Goal: Task Accomplishment & Management: Complete application form

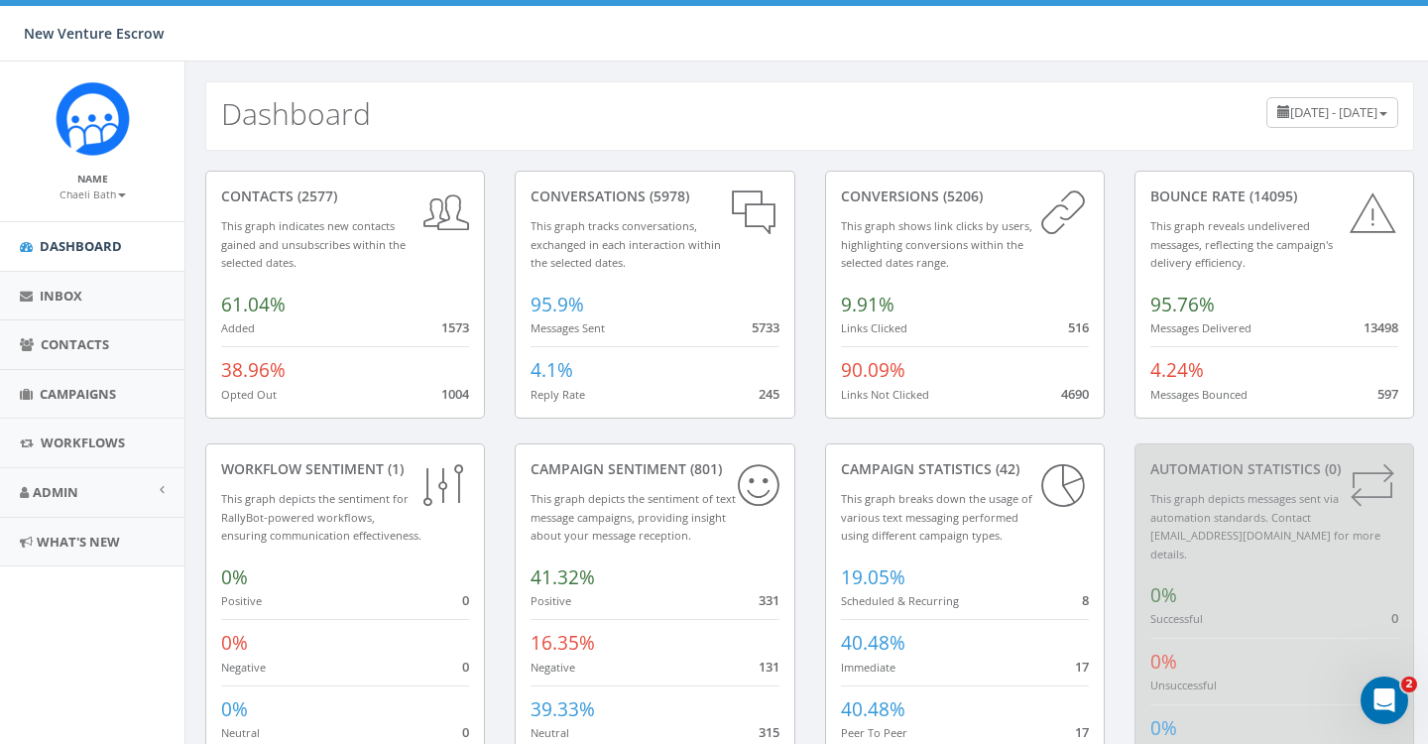
click at [109, 196] on small "Chaeli Bath" at bounding box center [93, 194] width 66 height 14
click at [116, 170] on div "Name Chaeli Bath Profile Sign Out" at bounding box center [92, 141] width 184 height 160
click at [79, 389] on span "Campaigns" at bounding box center [78, 394] width 76 height 18
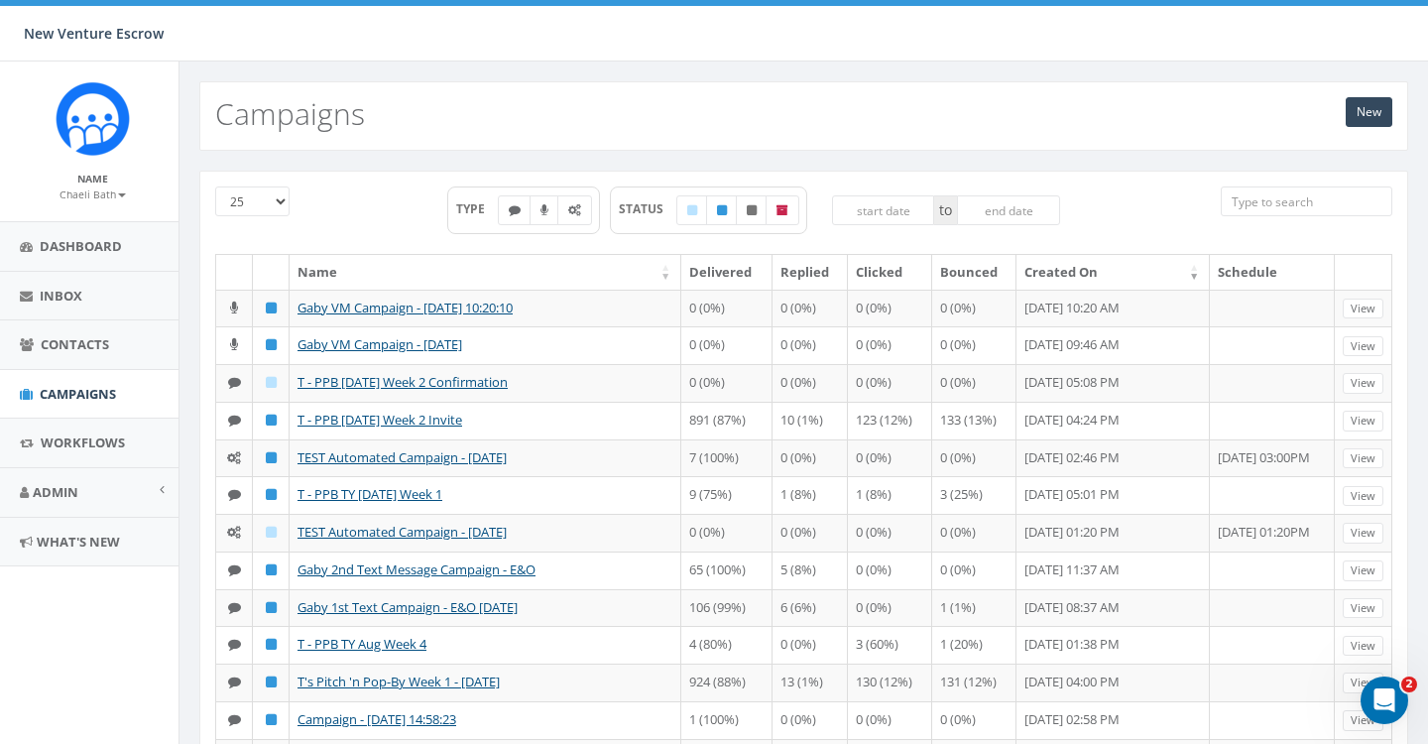
scroll to position [0, 6]
click at [1351, 111] on link "New" at bounding box center [1369, 112] width 47 height 30
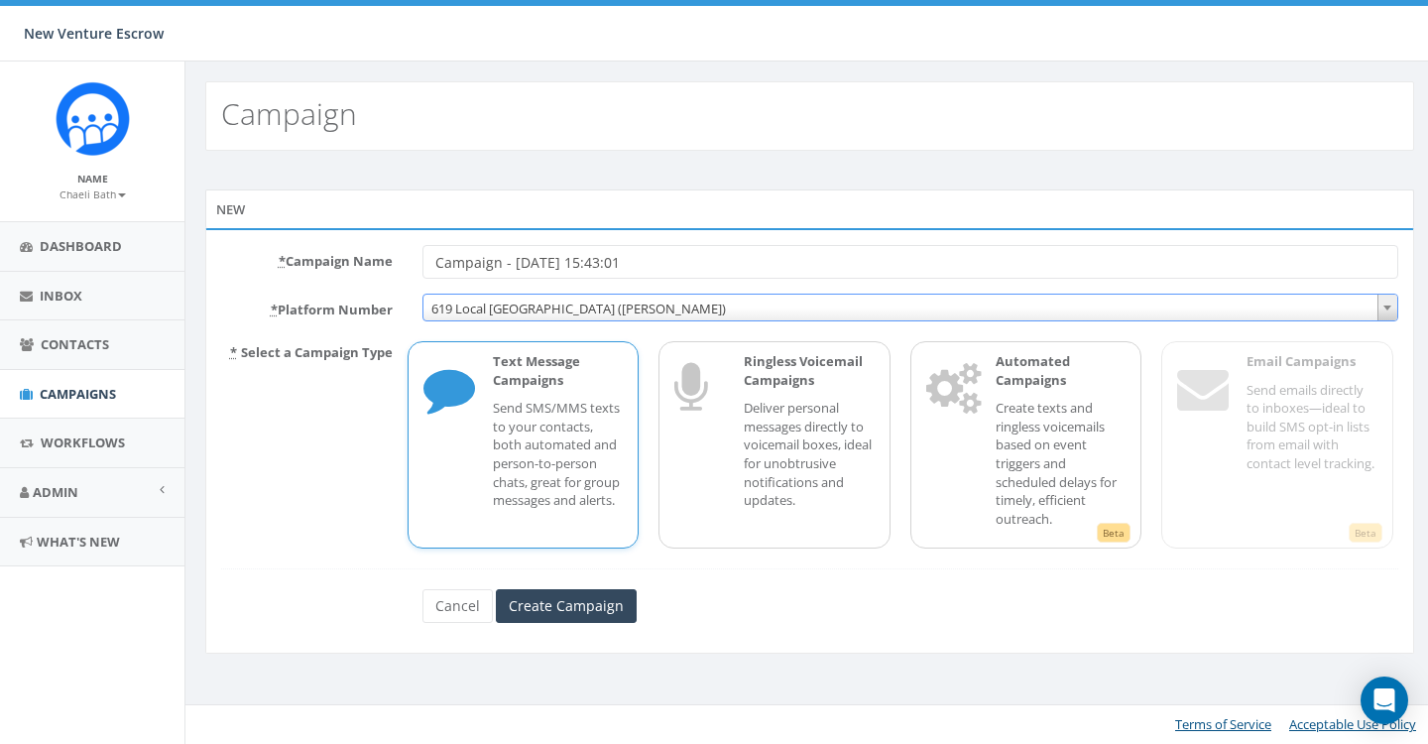
click at [595, 305] on span "619 Local [GEOGRAPHIC_DATA] ([PERSON_NAME])" at bounding box center [910, 309] width 974 height 28
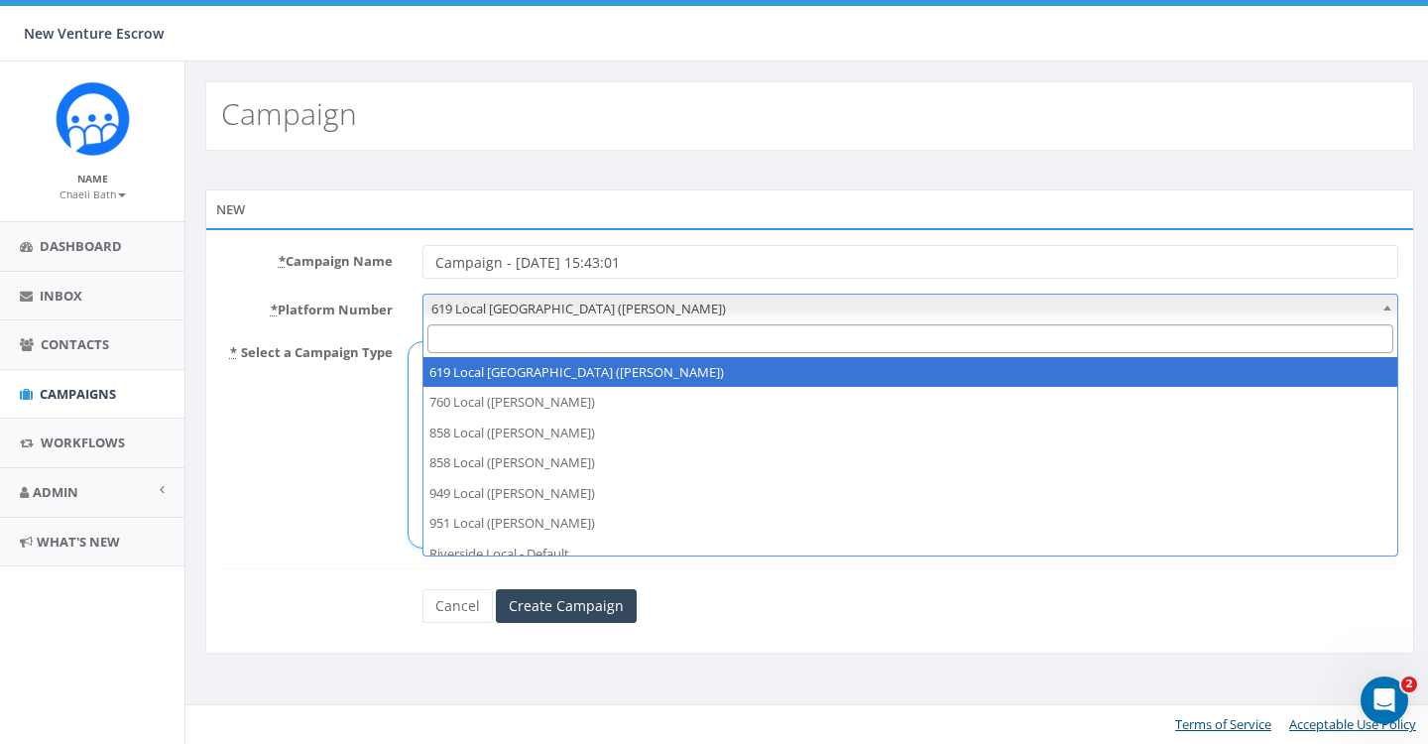
click at [439, 265] on input "Campaign - 09/10/2025, 15:43:01" at bounding box center [910, 262] width 976 height 34
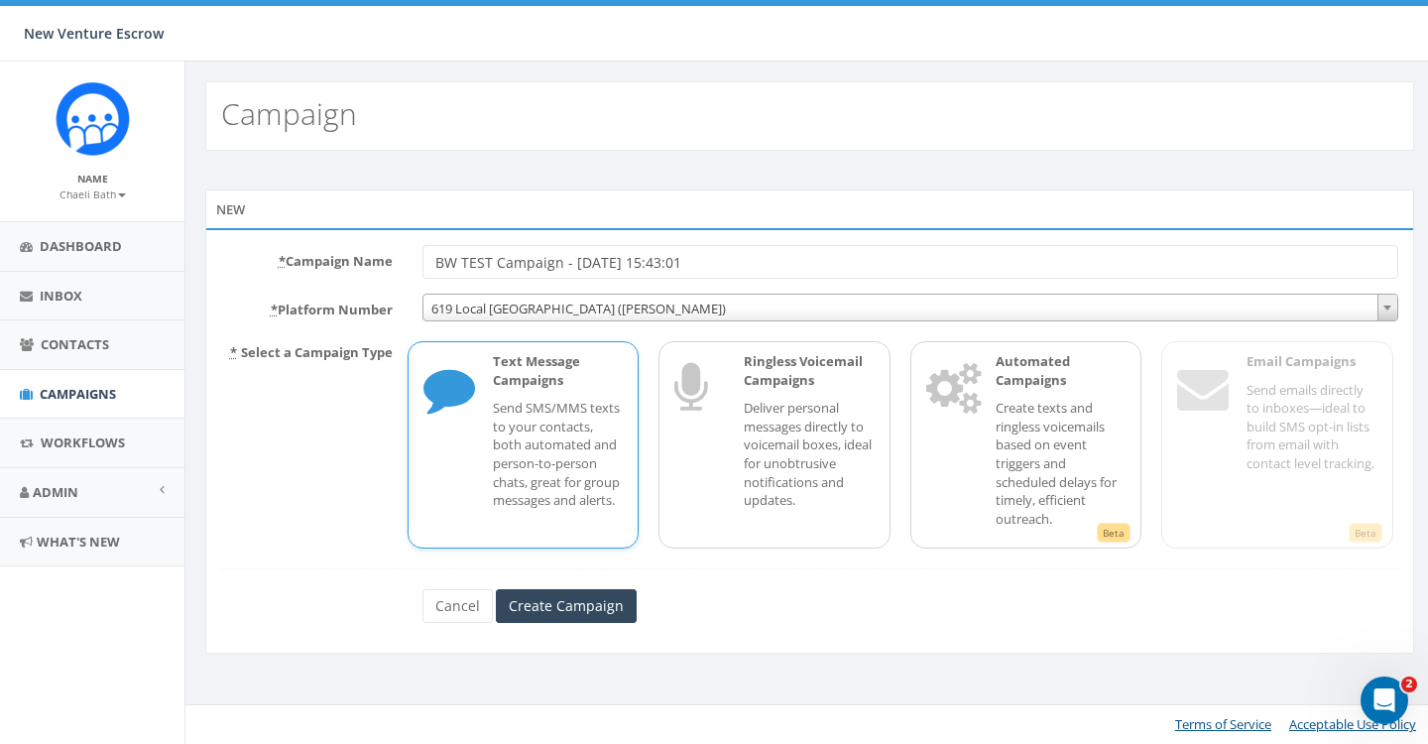
type input "BW TEST Campaign - 09/10/2025, 15:43:01"
click at [604, 306] on span "619 Local San Diego (Tania Marks)" at bounding box center [910, 309] width 974 height 28
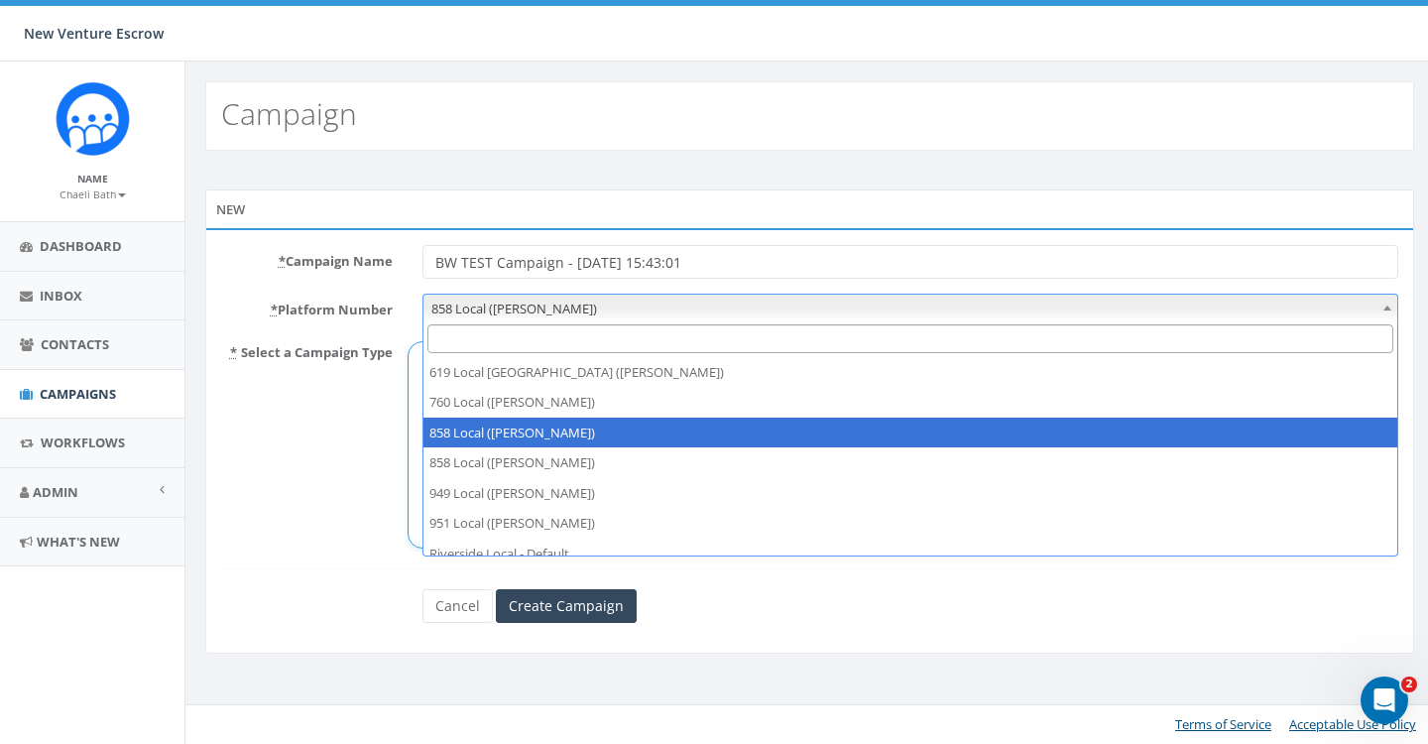
click at [574, 301] on span "858 Local (Brandon Wood)" at bounding box center [910, 309] width 974 height 28
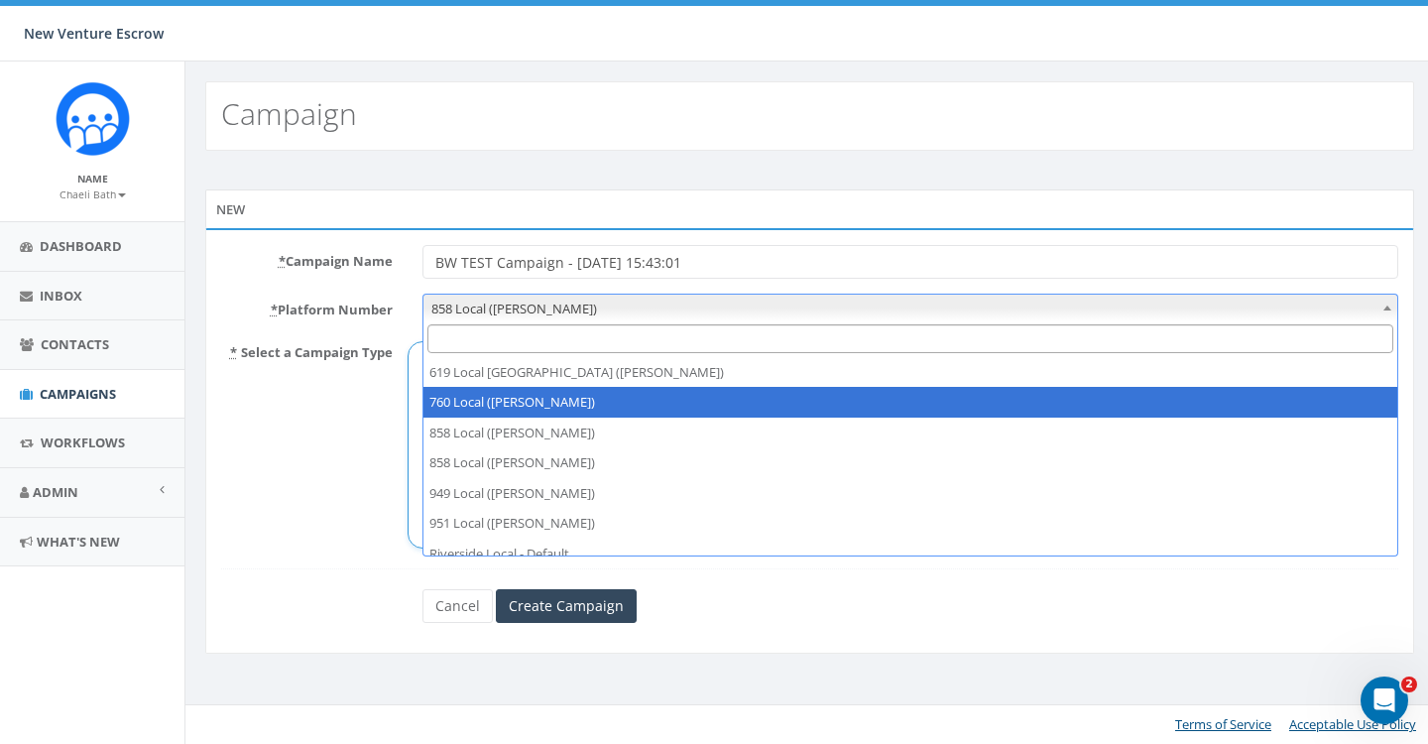
select select "7268881"
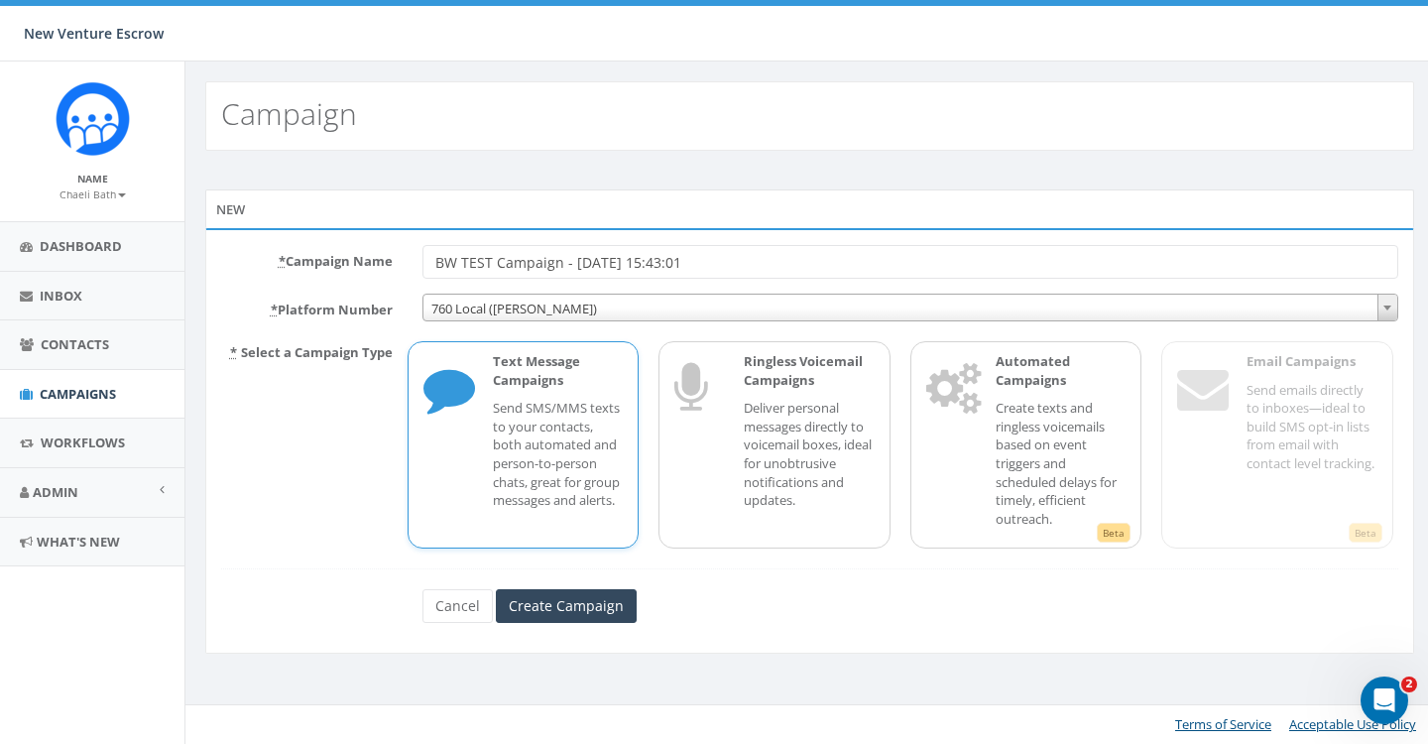
drag, startPoint x: 460, startPoint y: 268, endPoint x: 363, endPoint y: 264, distance: 97.3
click at [363, 264] on div "* Campaign Name BW TEST Campaign - 09/10/2025, 15:43:01" at bounding box center [809, 262] width 1207 height 34
type input "[PERSON_NAME] TEST Campaign - [DATE] 15:43:01"
click at [543, 595] on input "Create Campaign" at bounding box center [566, 606] width 141 height 34
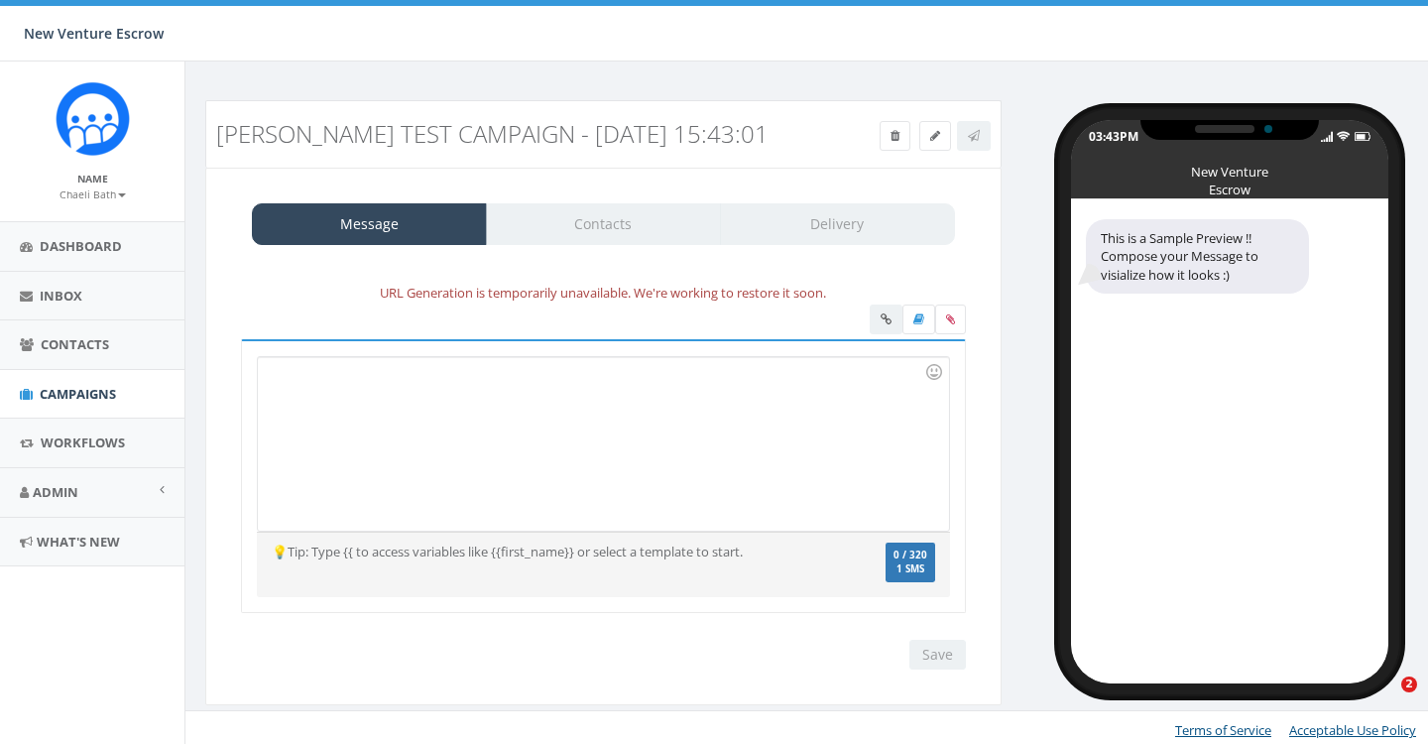
click at [669, 425] on div at bounding box center [603, 444] width 690 height 174
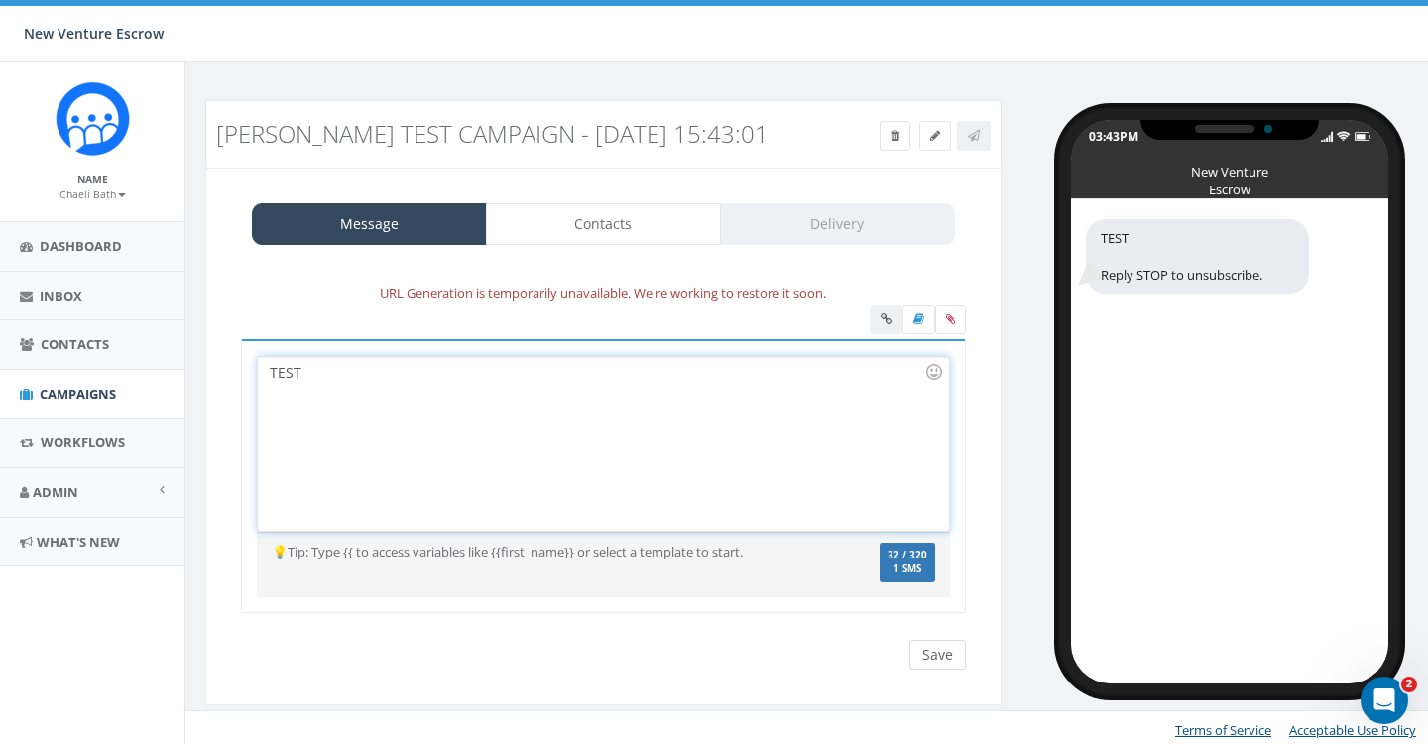
click at [945, 662] on input "Save" at bounding box center [937, 655] width 57 height 30
click at [648, 213] on link "Contacts" at bounding box center [603, 224] width 235 height 42
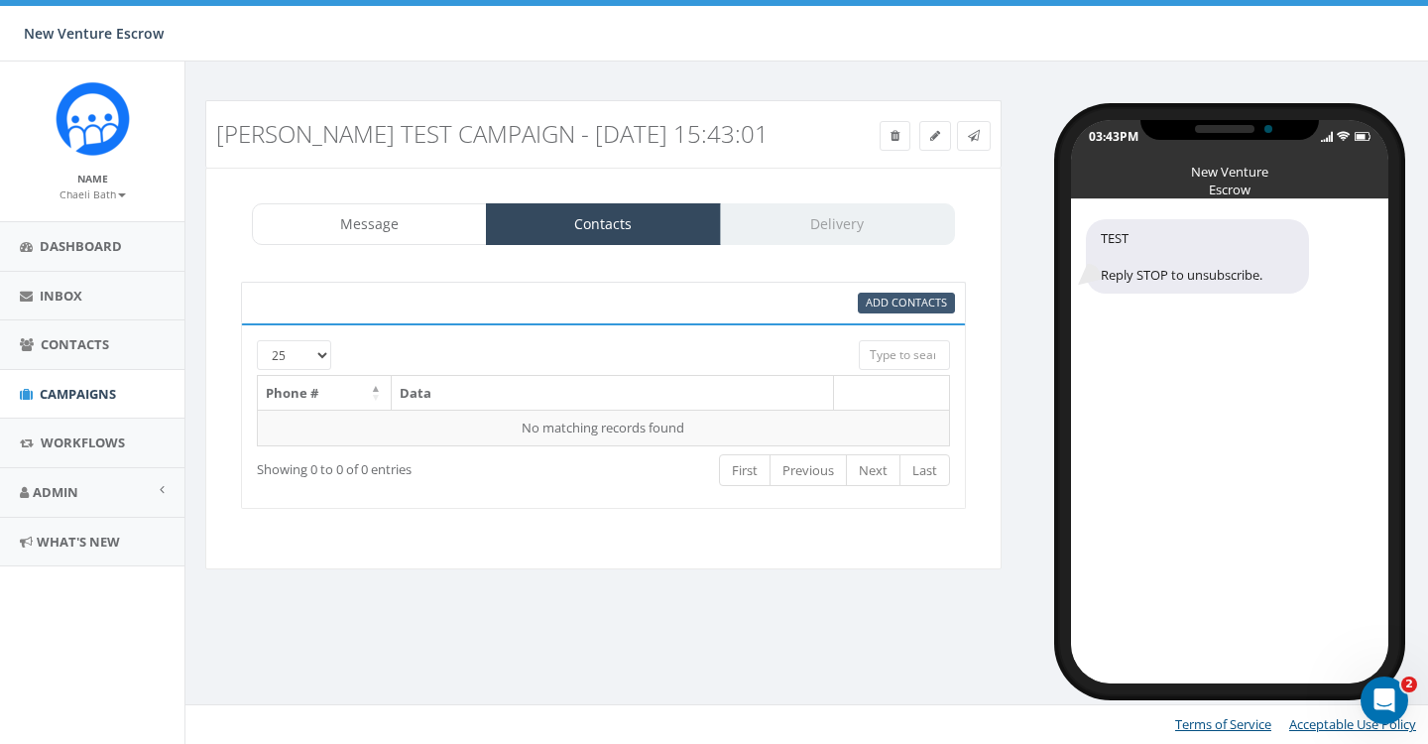
click at [871, 310] on link "Add Contacts" at bounding box center [906, 303] width 97 height 21
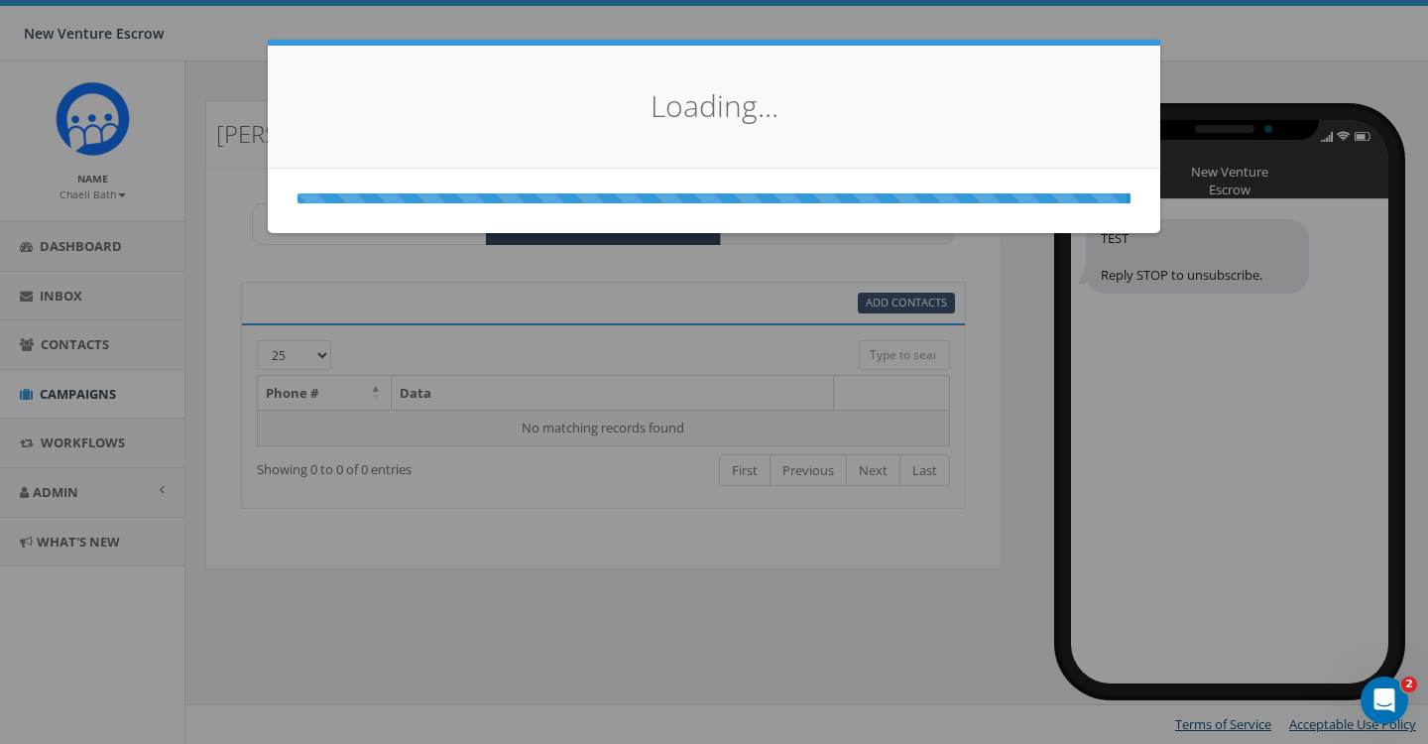
select select
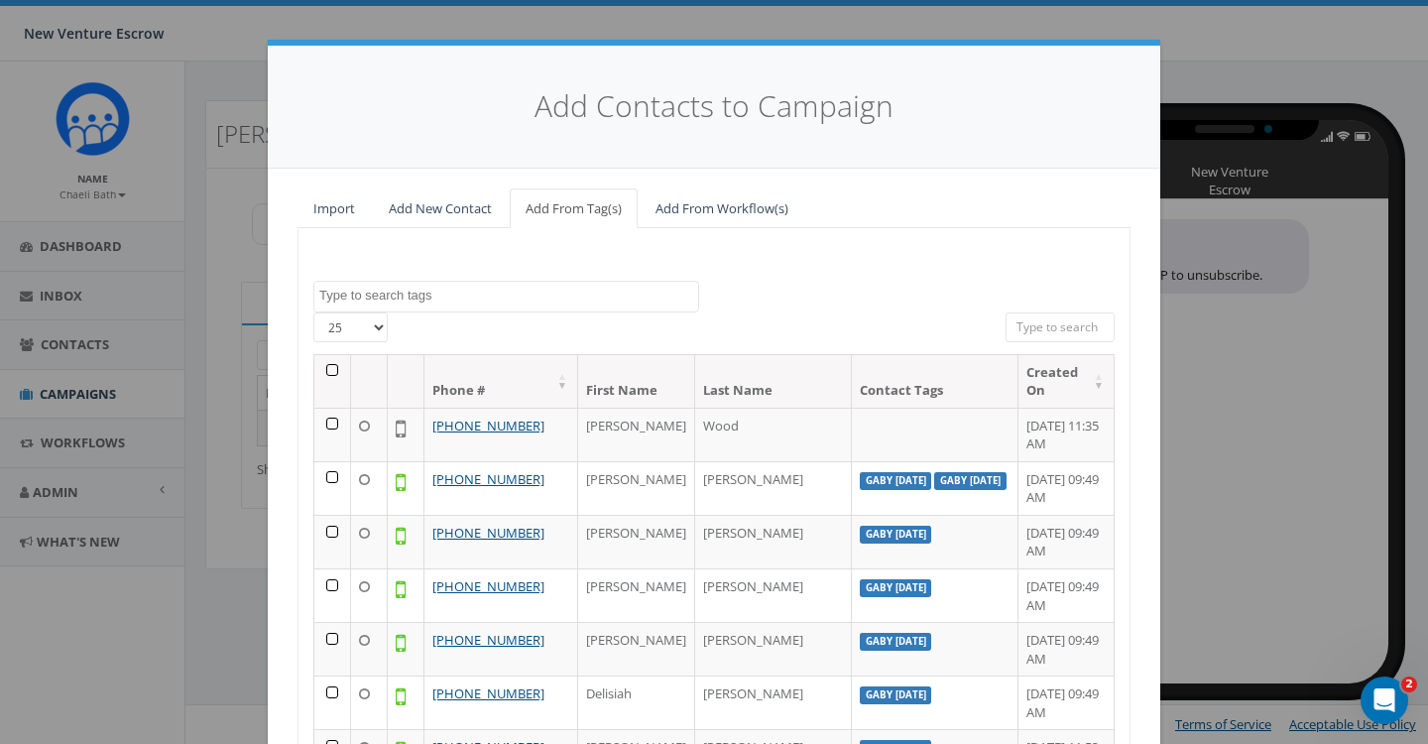
click at [329, 213] on link "Import" at bounding box center [334, 208] width 73 height 41
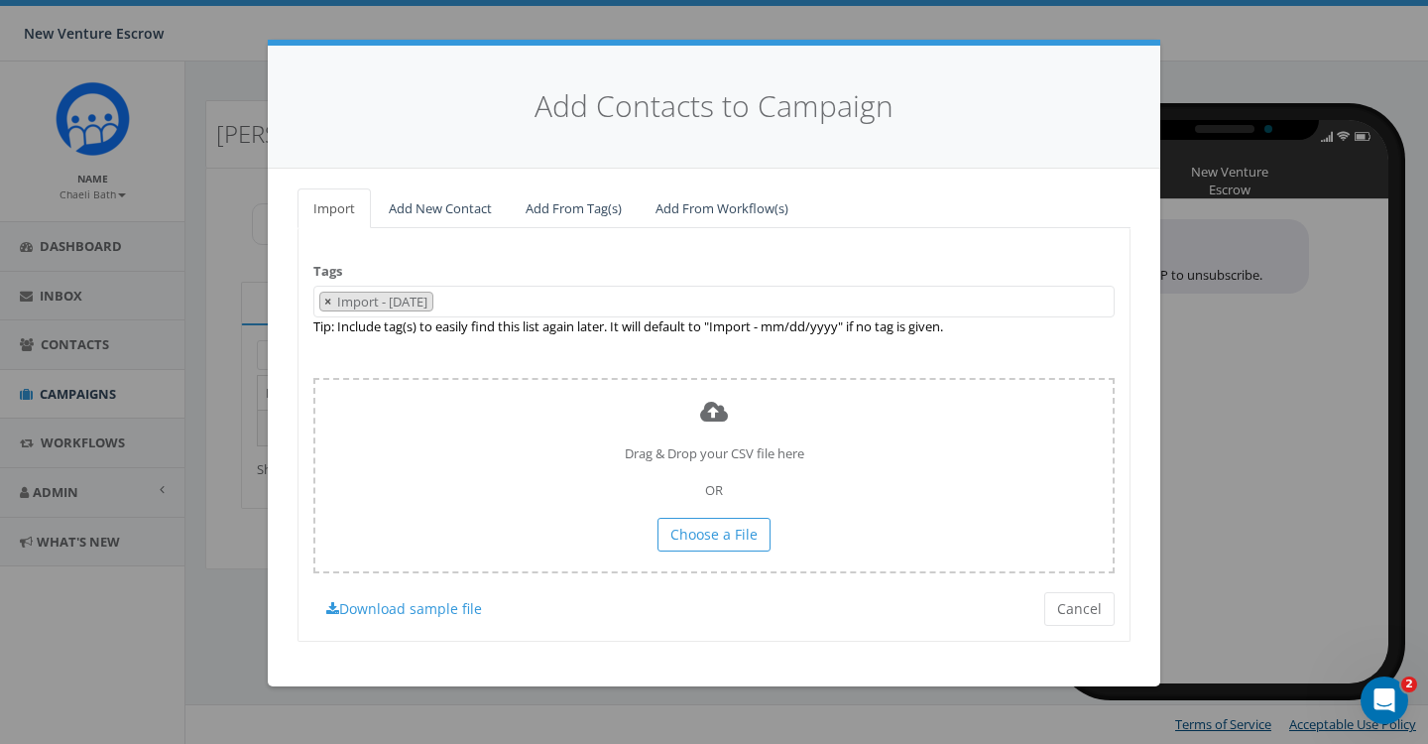
click at [323, 296] on button "×" at bounding box center [327, 302] width 15 height 19
select select
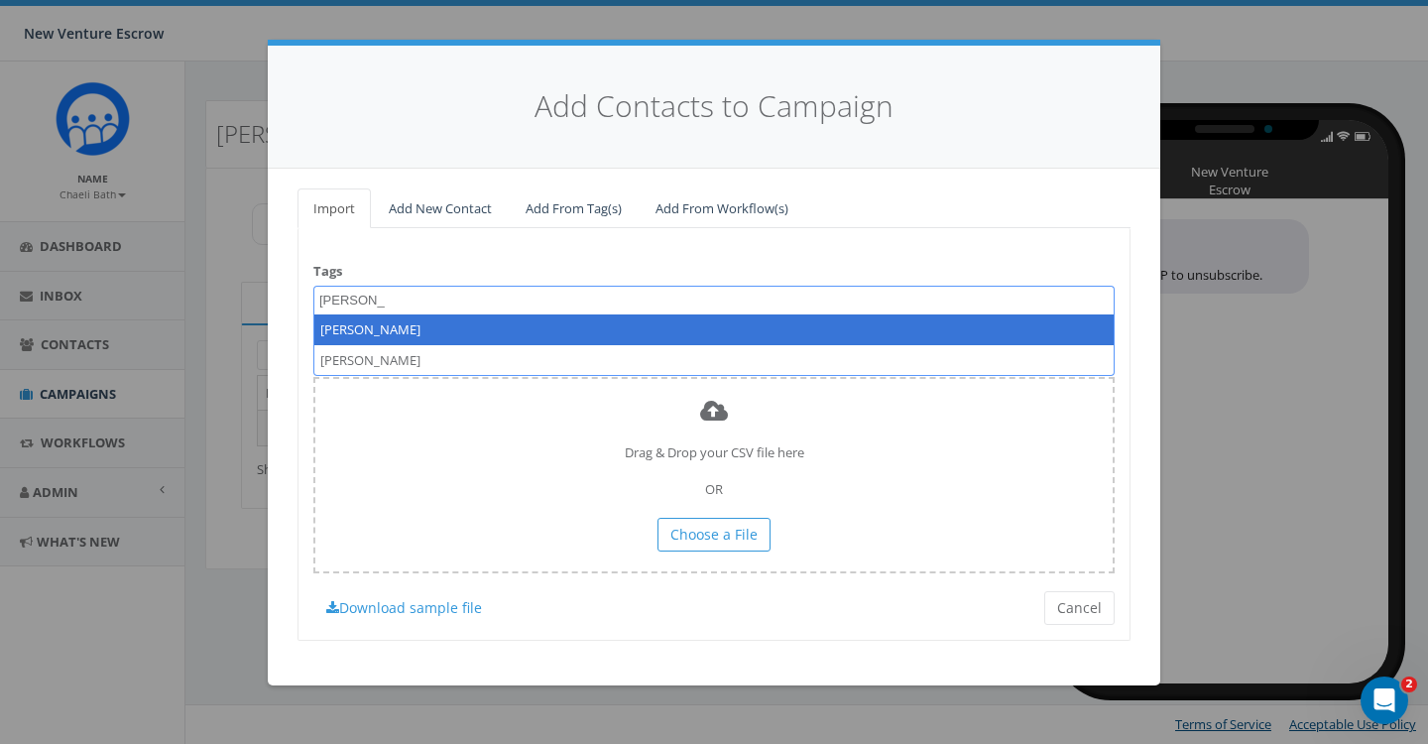
type textarea "BRANDA"
select select "[PERSON_NAME]"
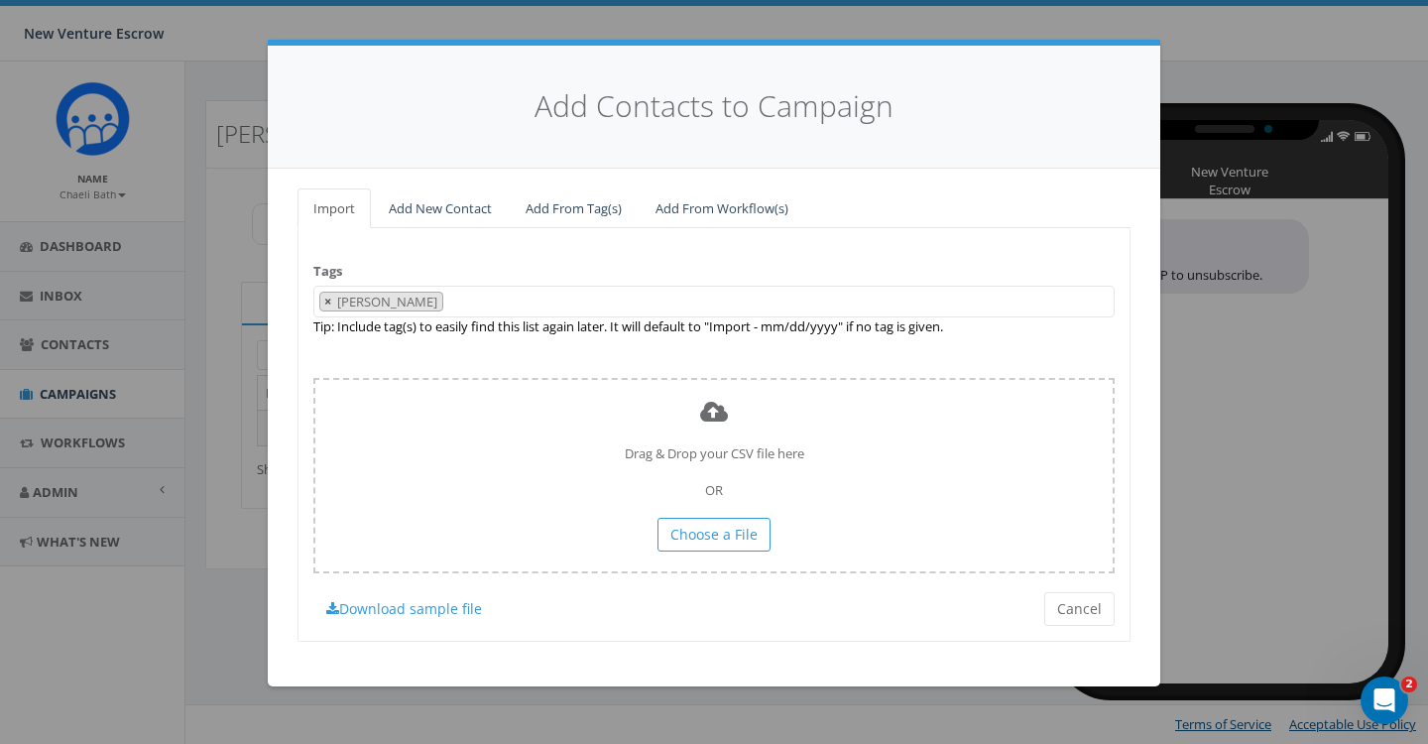
click at [326, 299] on span "×" at bounding box center [327, 302] width 7 height 18
select select
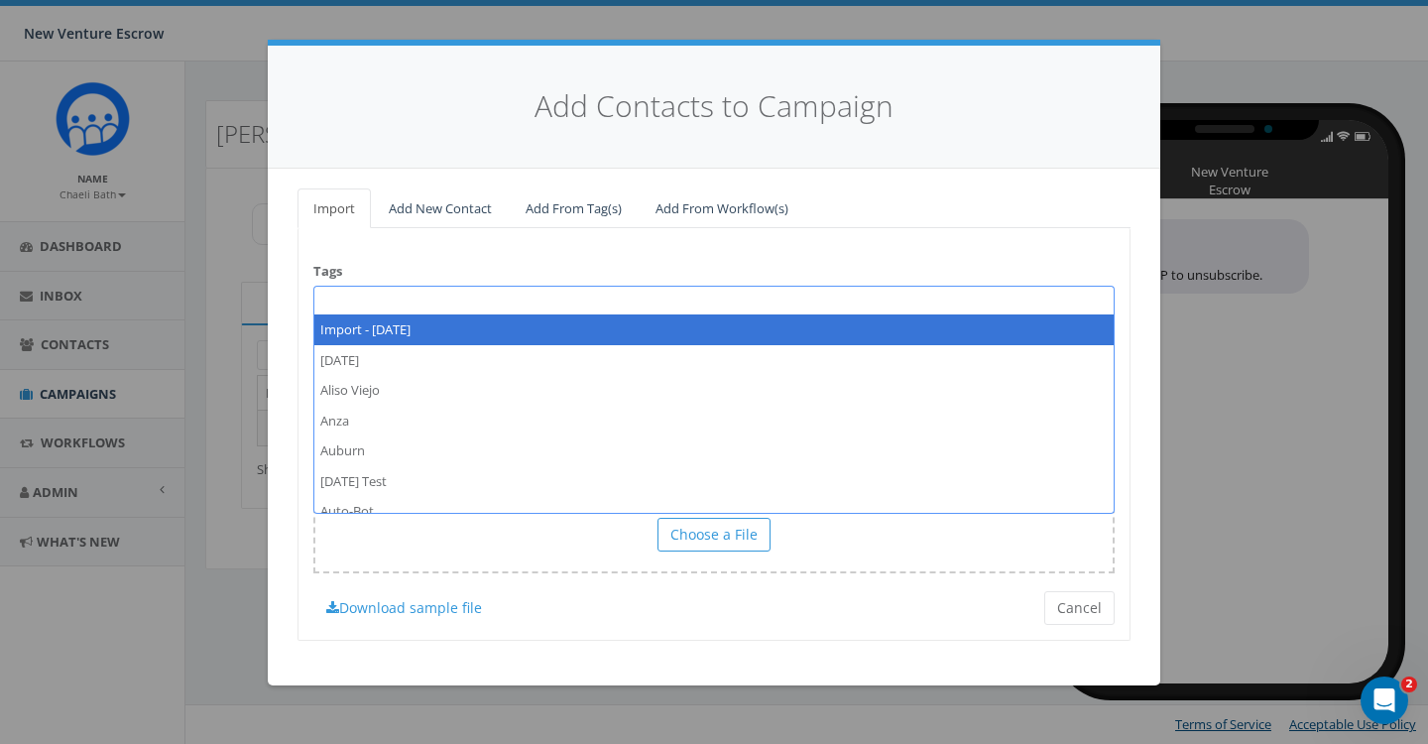
click at [415, 215] on link "Add New Contact" at bounding box center [440, 208] width 135 height 41
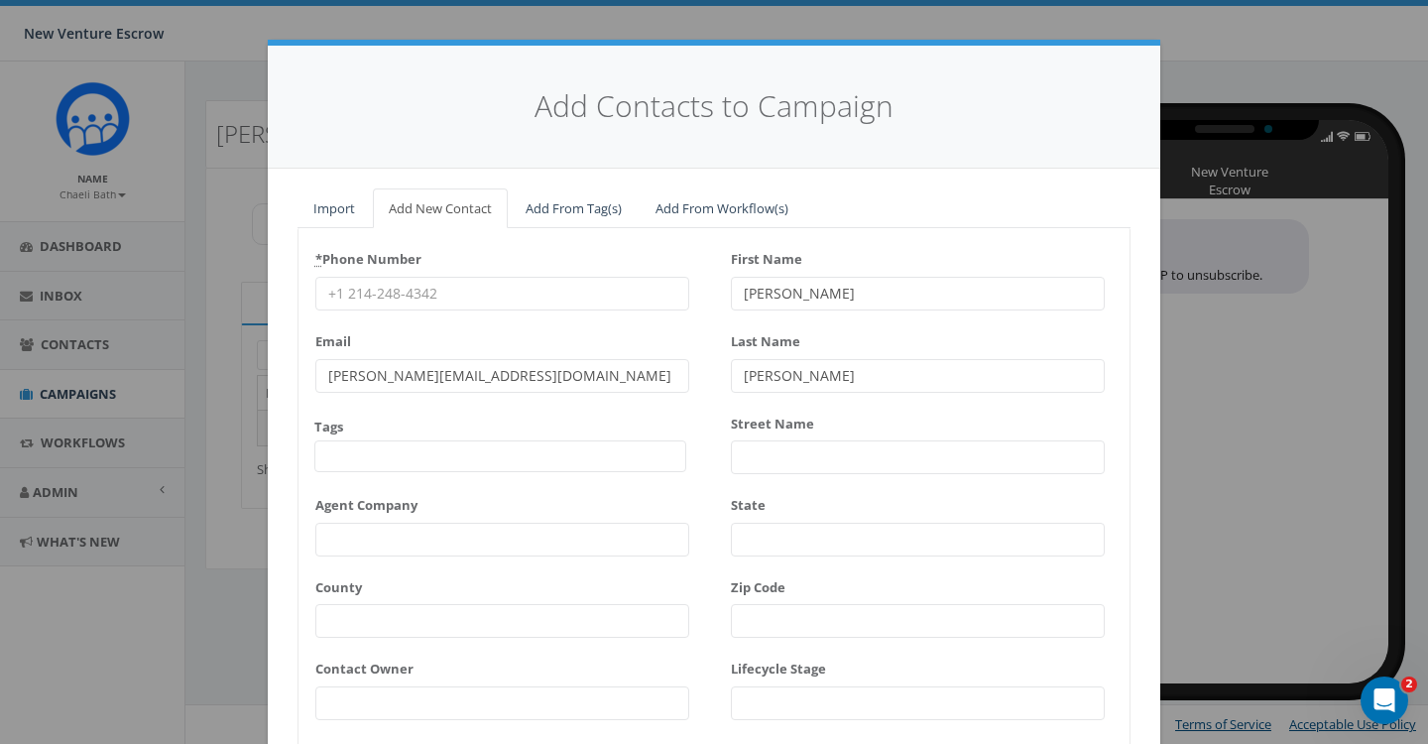
click at [577, 210] on link "Add From Tag(s)" at bounding box center [574, 208] width 128 height 41
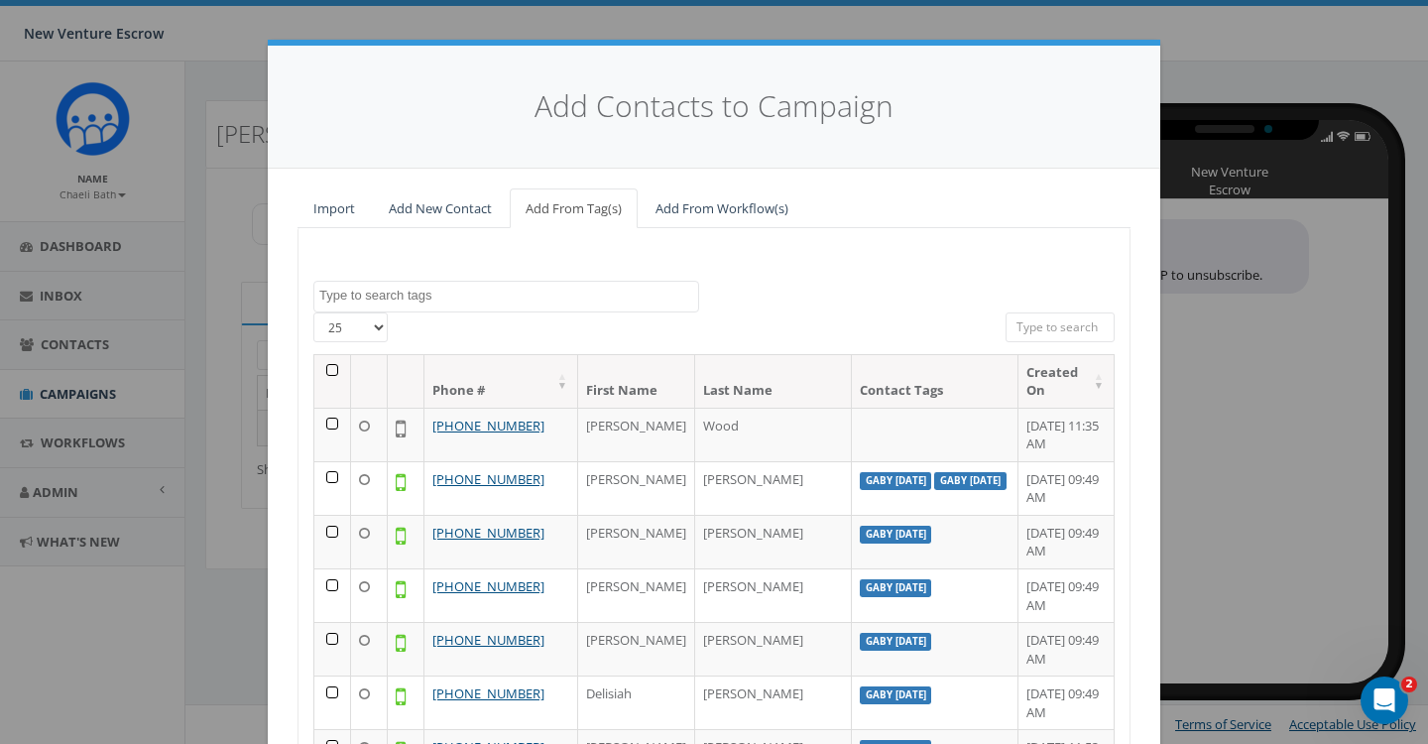
click at [504, 284] on span at bounding box center [506, 297] width 386 height 32
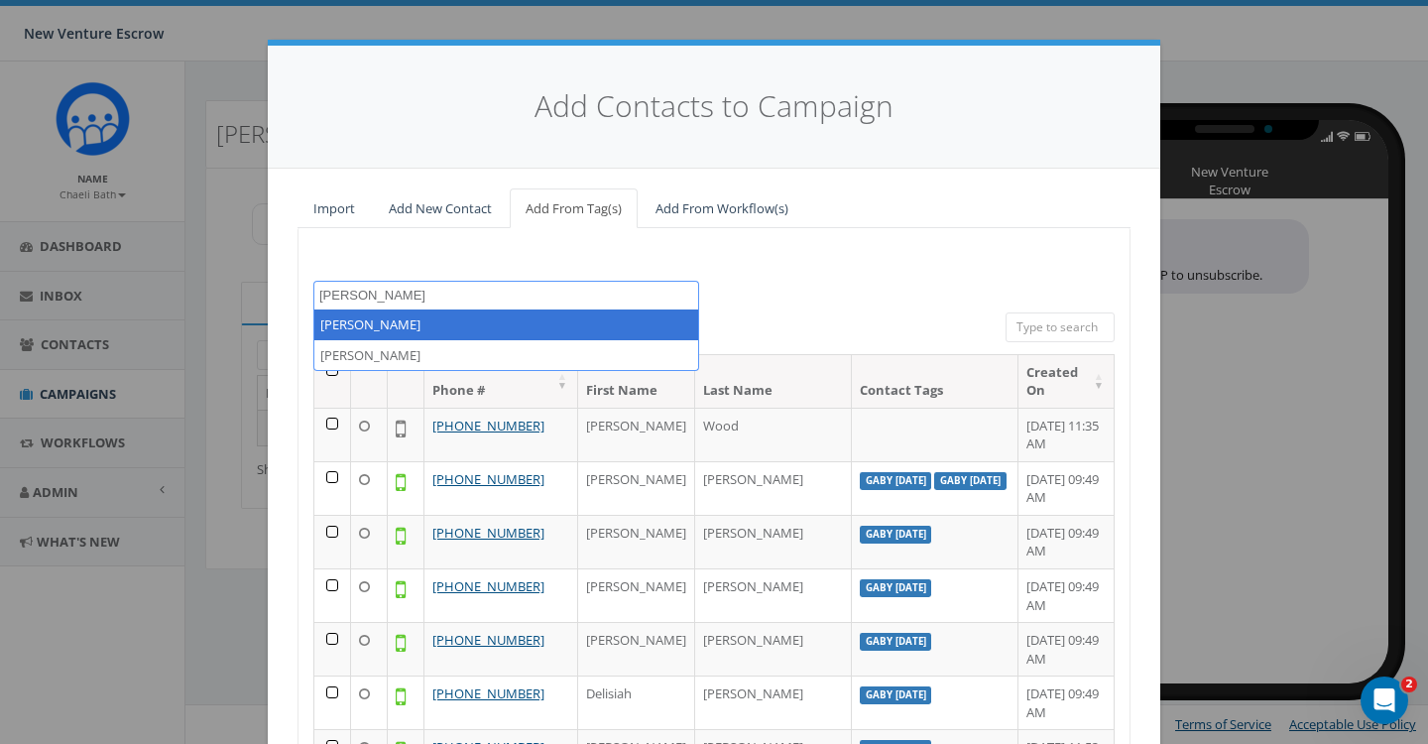
type textarea "BRANDAN"
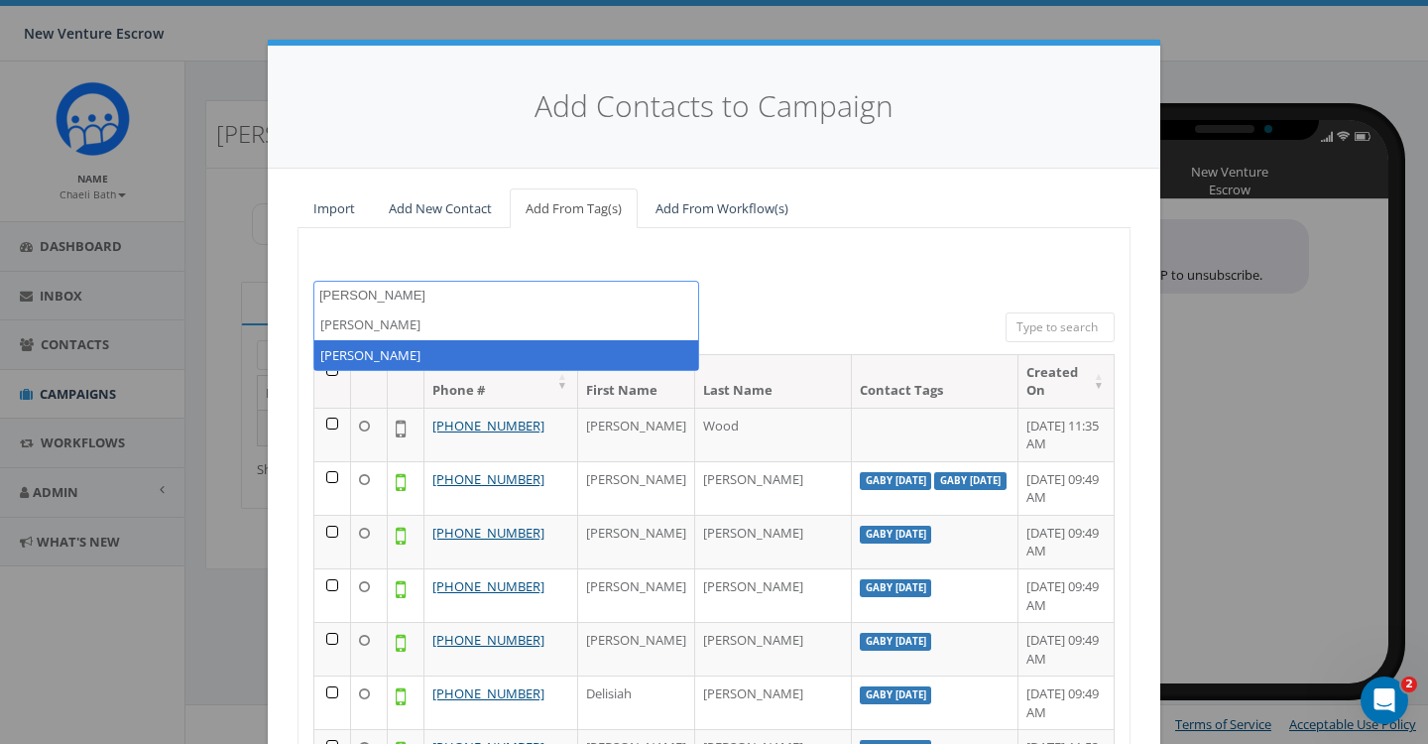
select select "[PERSON_NAME]"
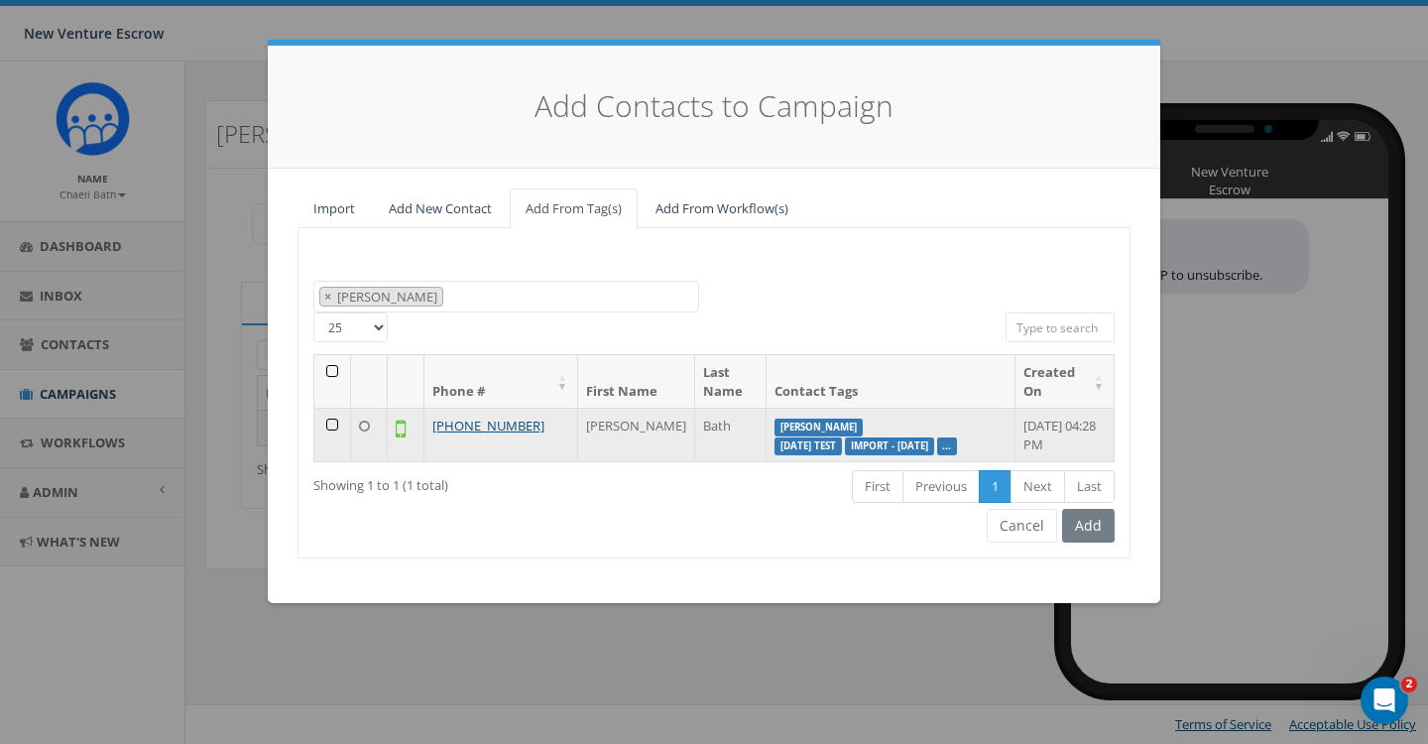
click at [331, 428] on td at bounding box center [332, 435] width 37 height 54
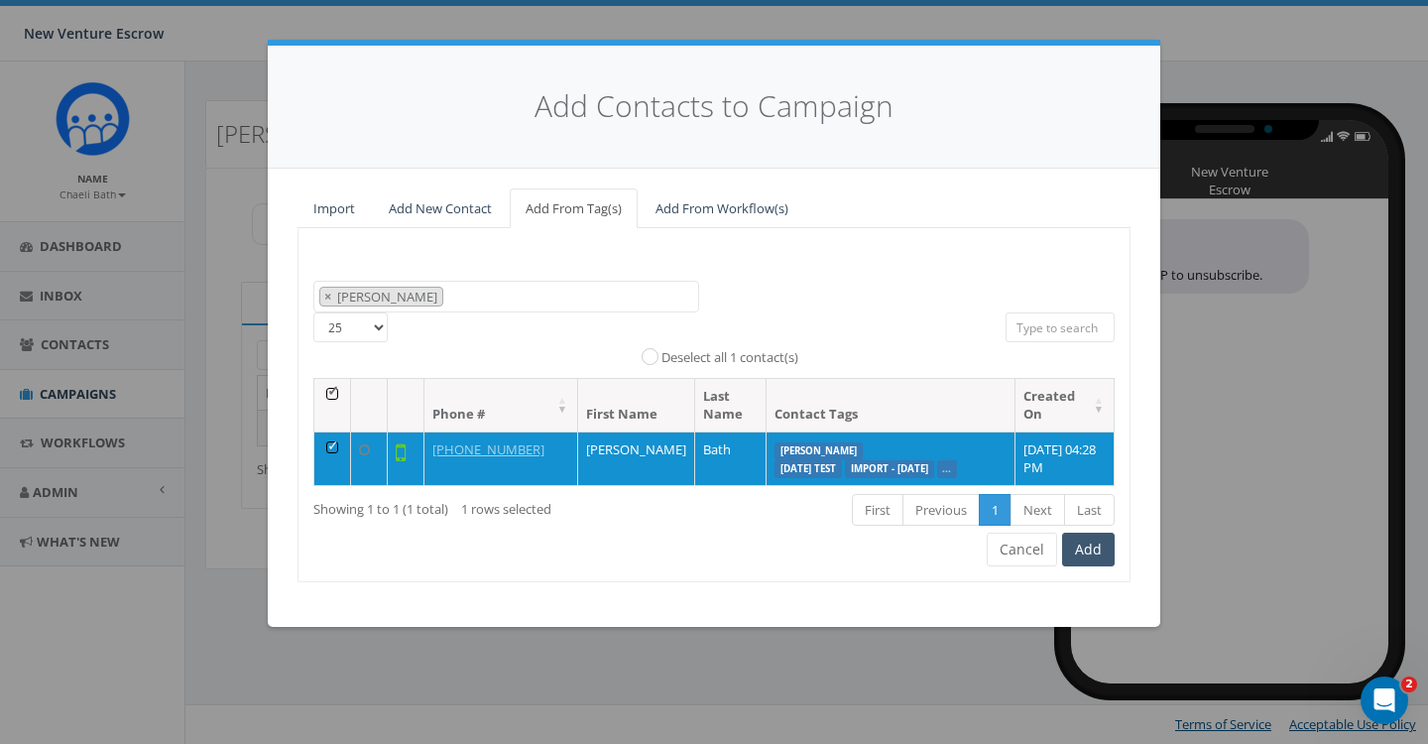
click at [1084, 559] on button "Add" at bounding box center [1088, 550] width 53 height 34
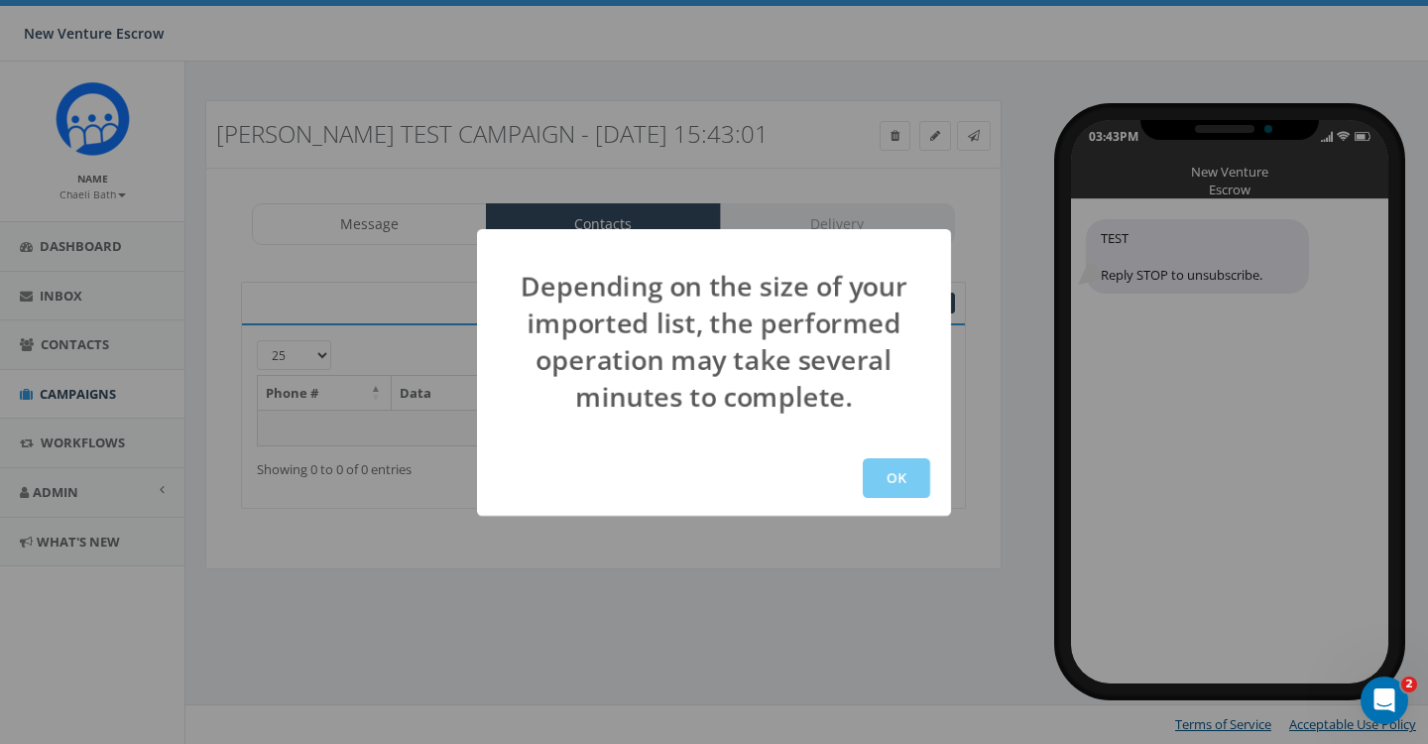
click at [891, 474] on button "OK" at bounding box center [896, 478] width 67 height 40
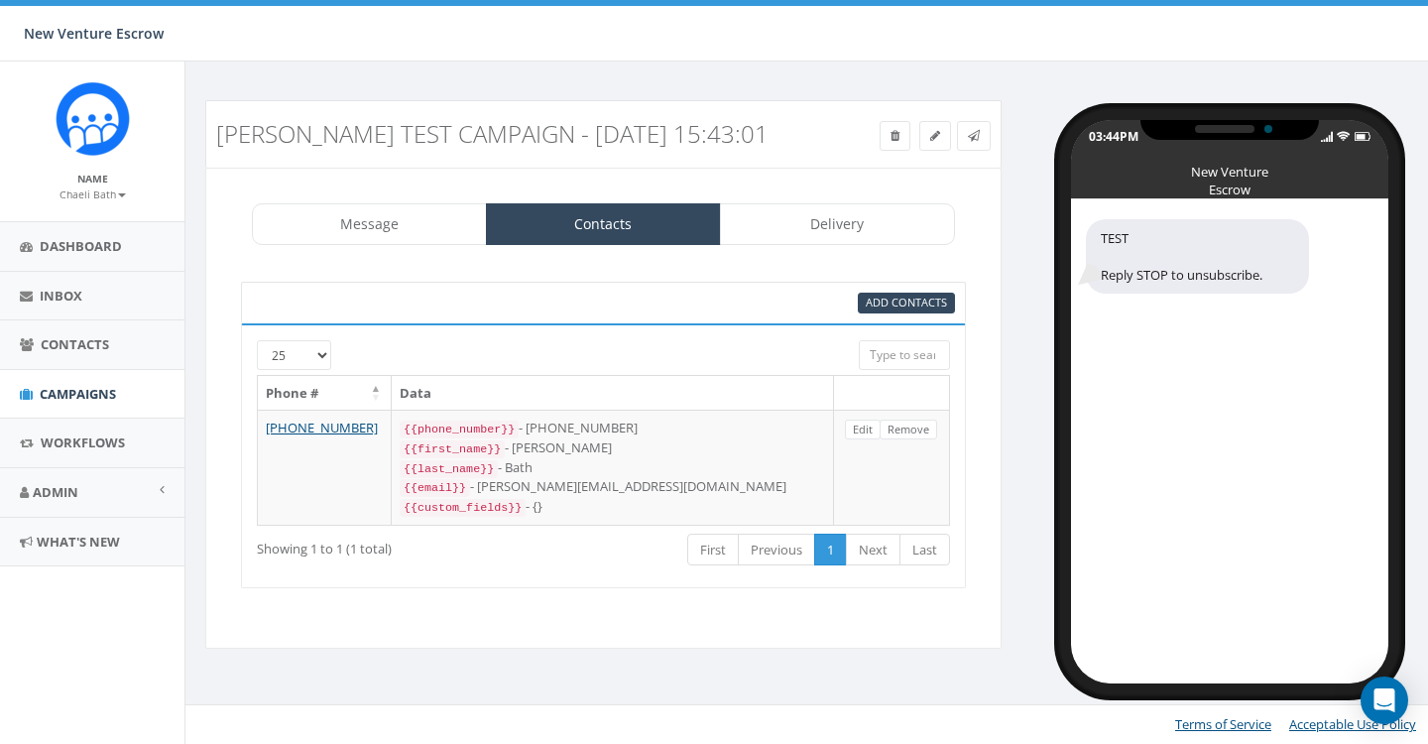
select select "1676"
click at [873, 238] on link "Delivery" at bounding box center [837, 224] width 235 height 42
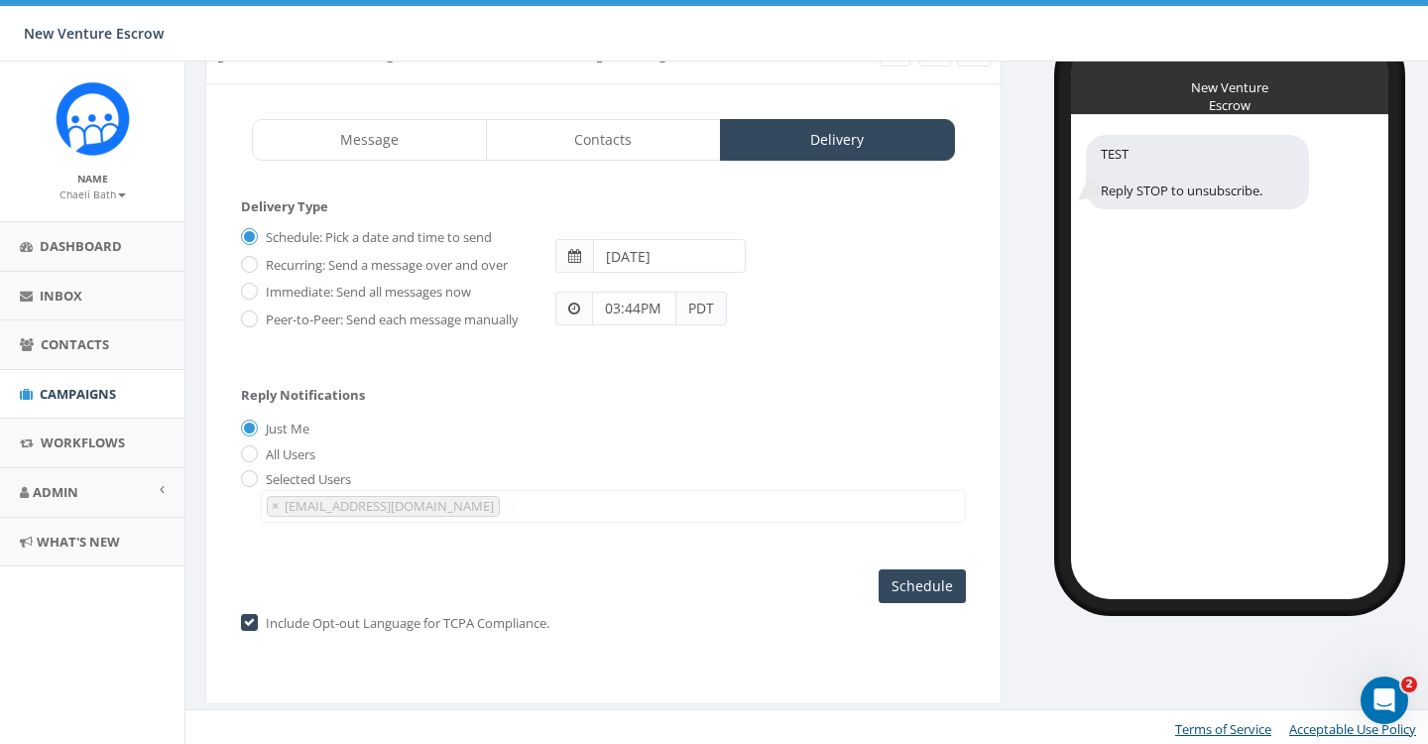
scroll to position [83, 0]
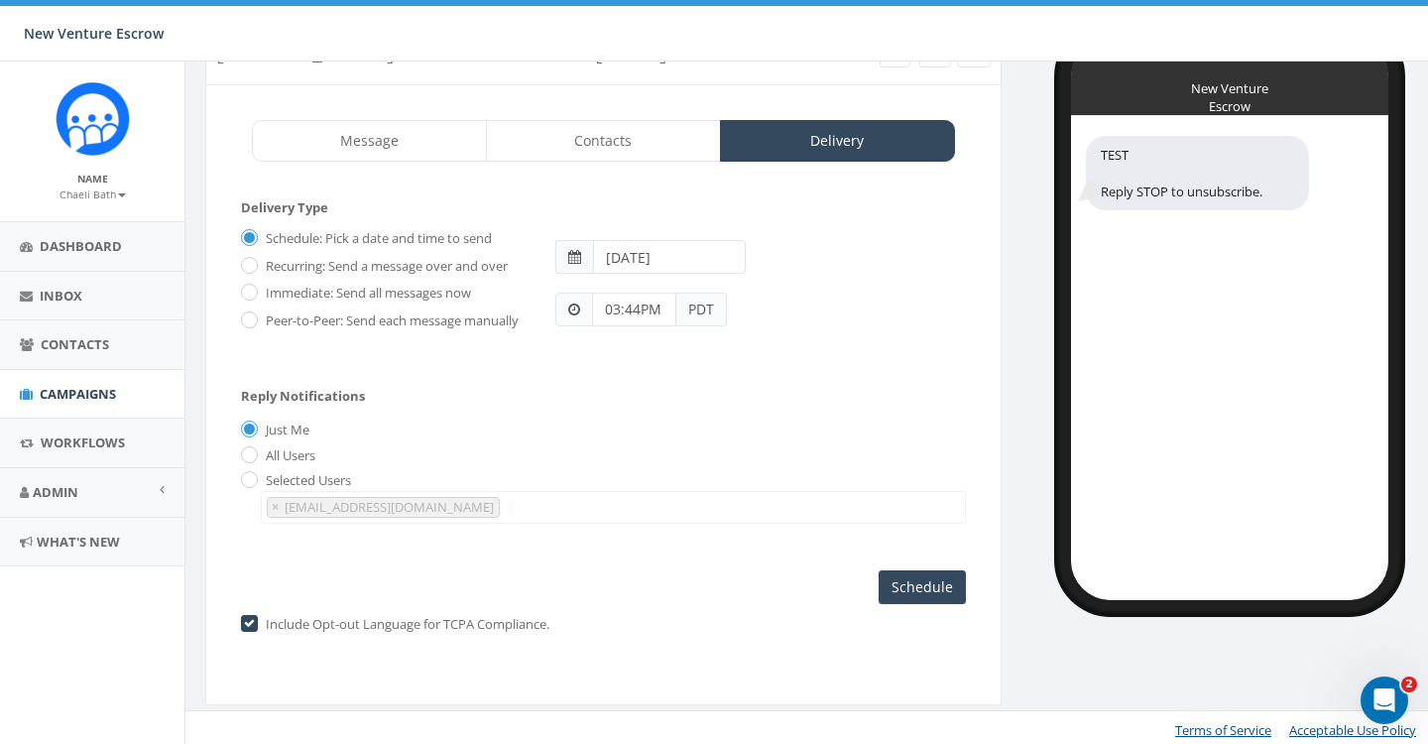
click at [261, 615] on label "Include Opt-out Language for TCPA Compliance." at bounding box center [405, 625] width 289 height 20
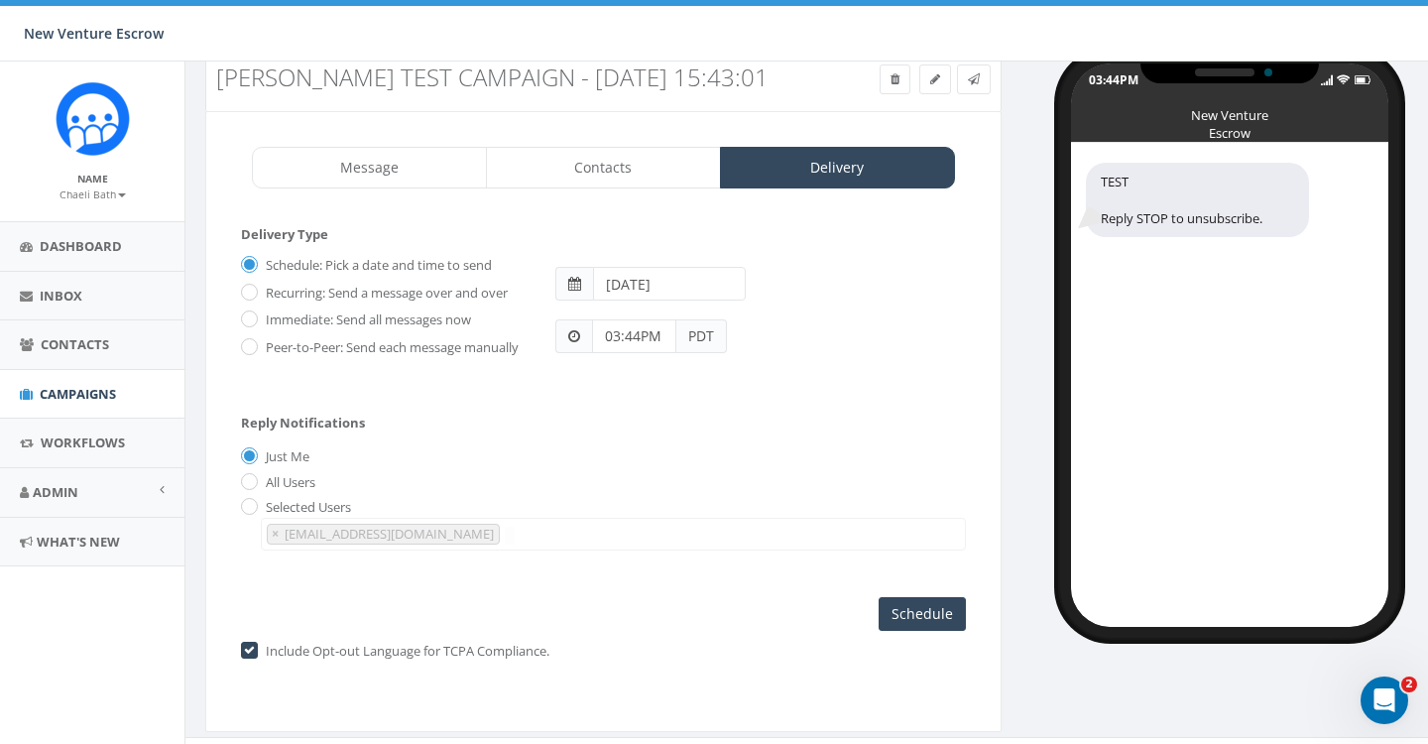
scroll to position [54, 0]
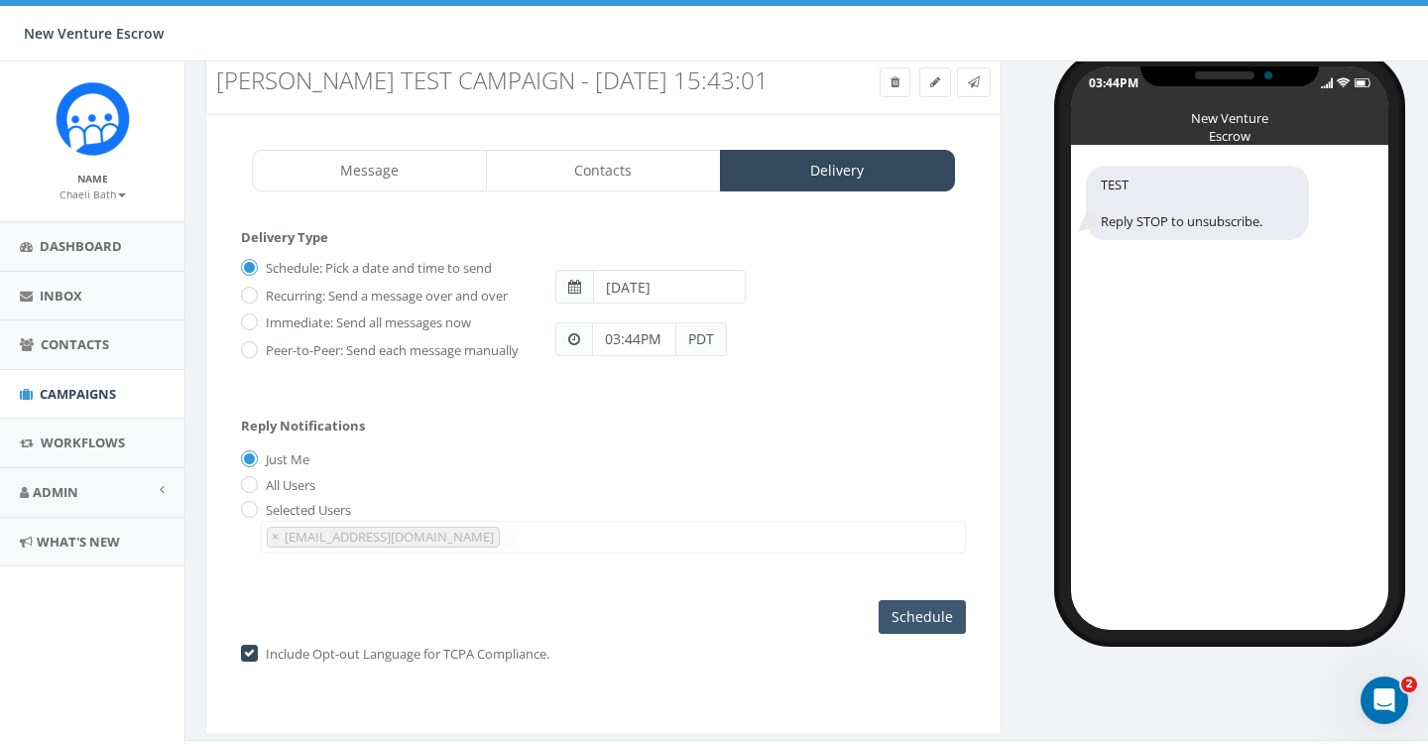
click at [901, 606] on input "Schedule" at bounding box center [922, 617] width 87 height 34
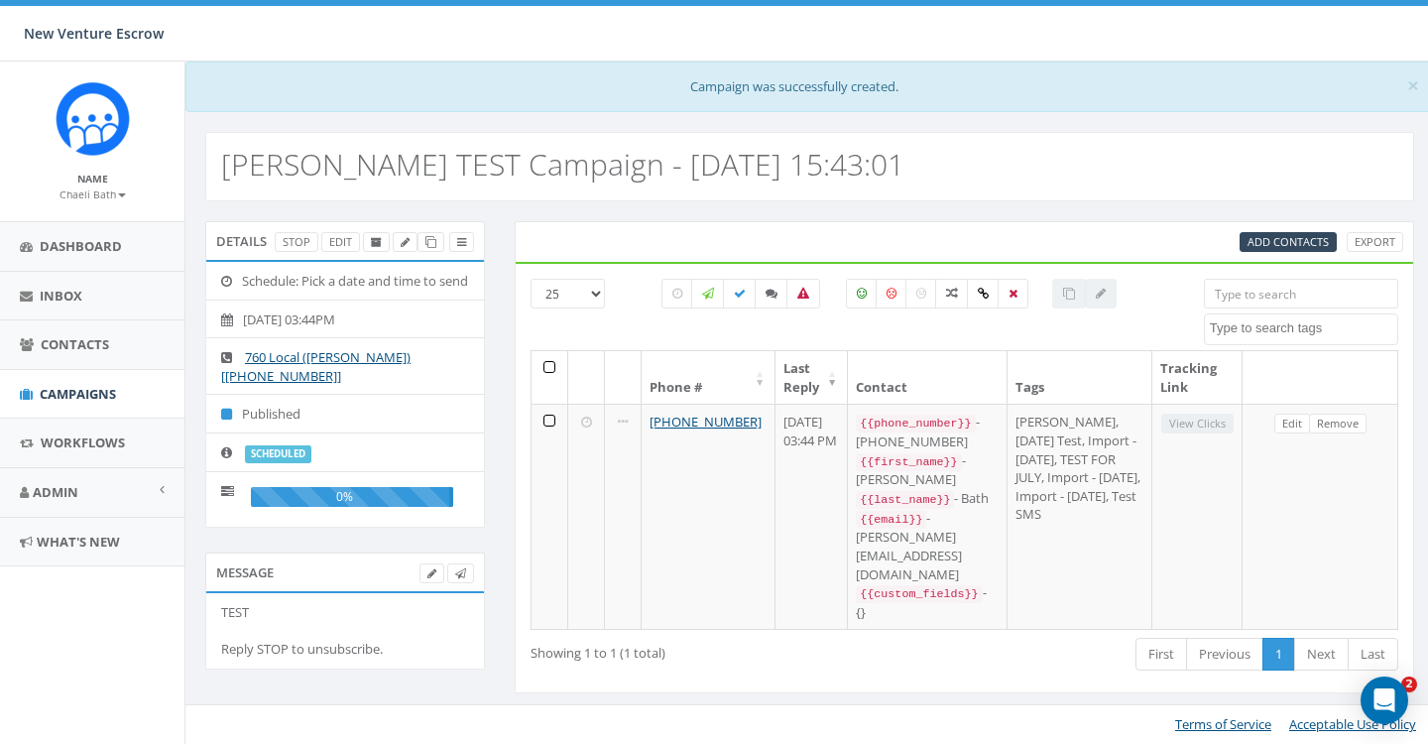
select select
click at [376, 238] on icon at bounding box center [376, 242] width 11 height 11
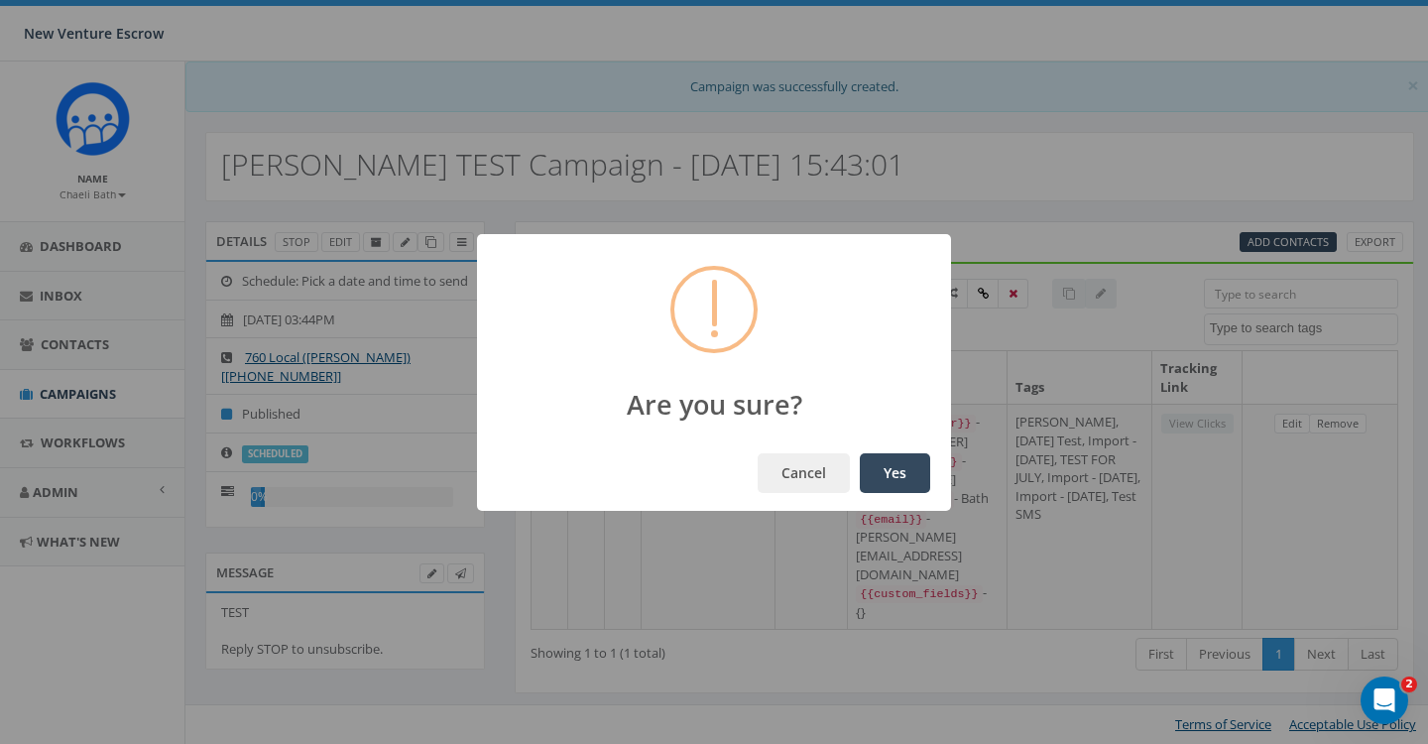
click at [875, 474] on button "Yes" at bounding box center [895, 473] width 70 height 40
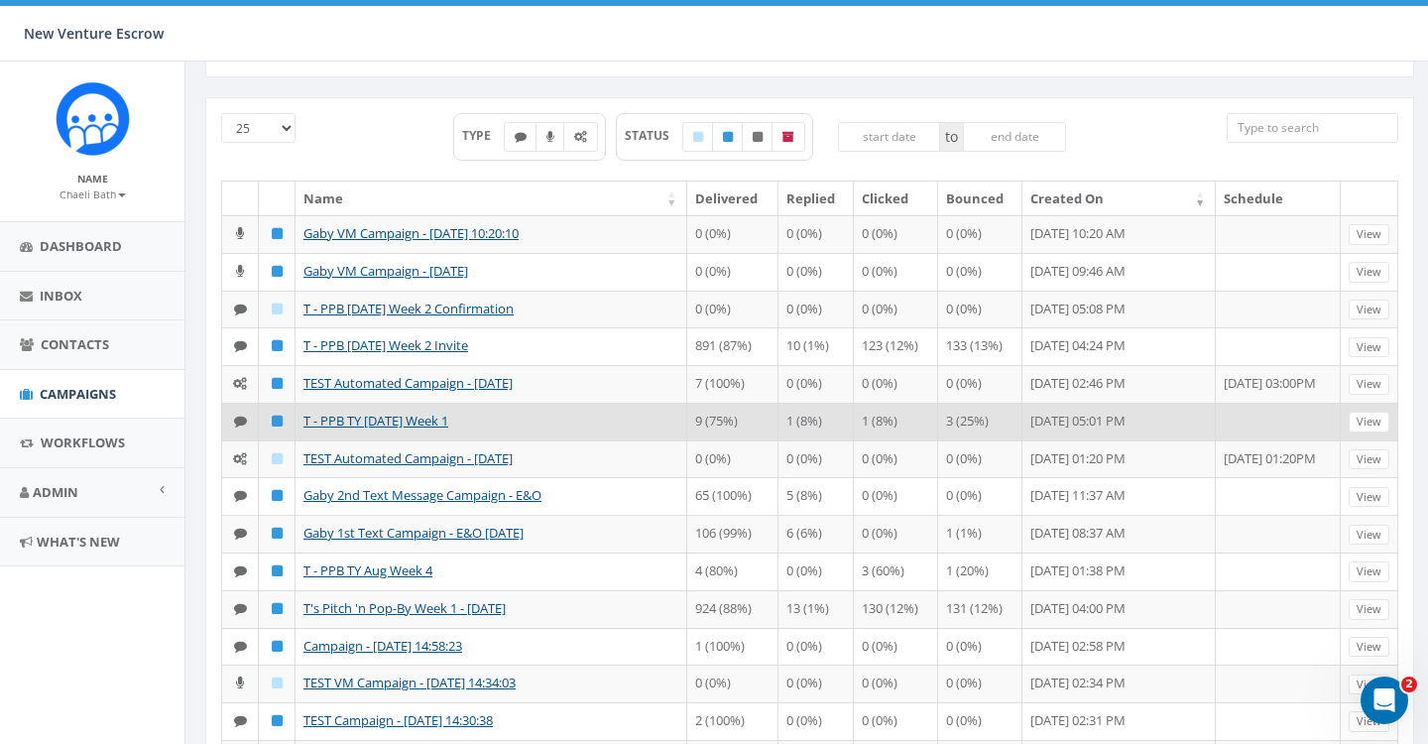
scroll to position [170, 0]
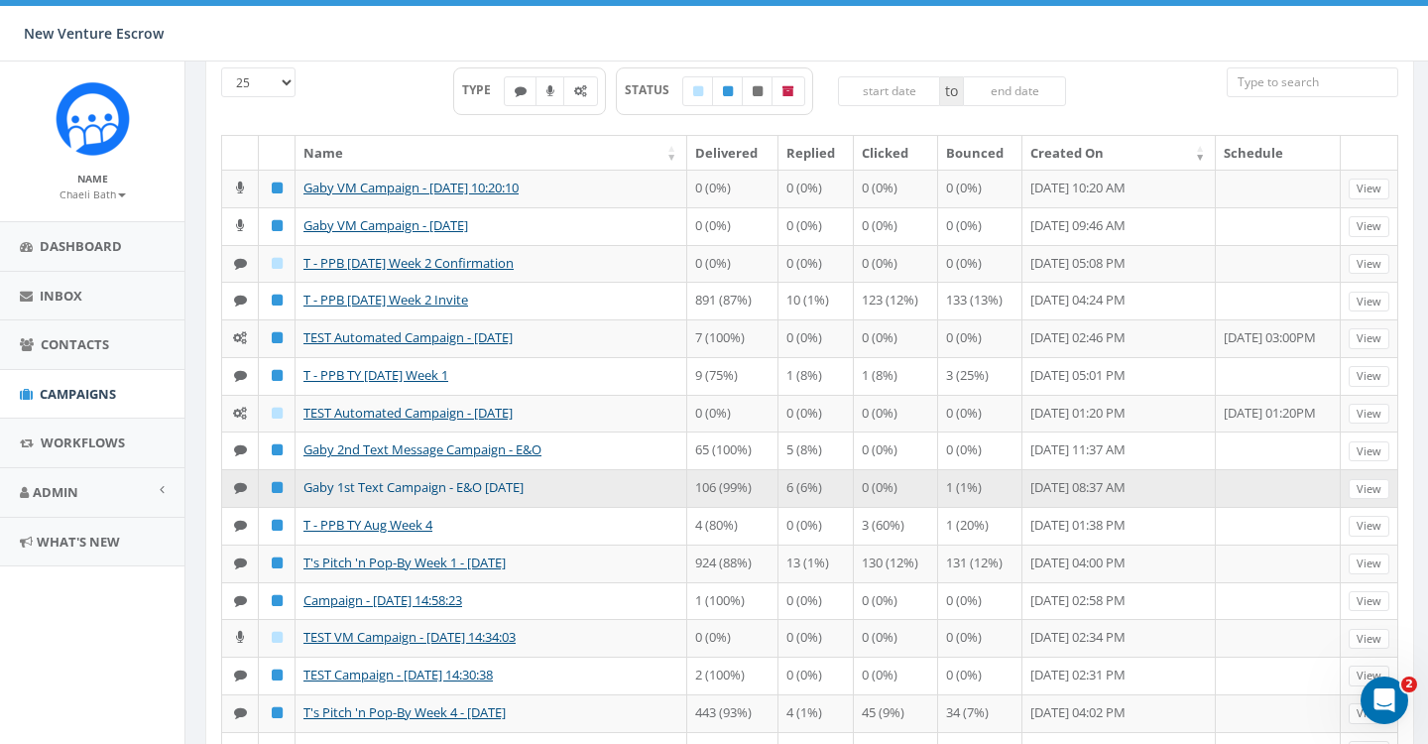
click at [442, 496] on link "Gaby 1st Text Campaign - E&O [DATE]" at bounding box center [413, 487] width 220 height 18
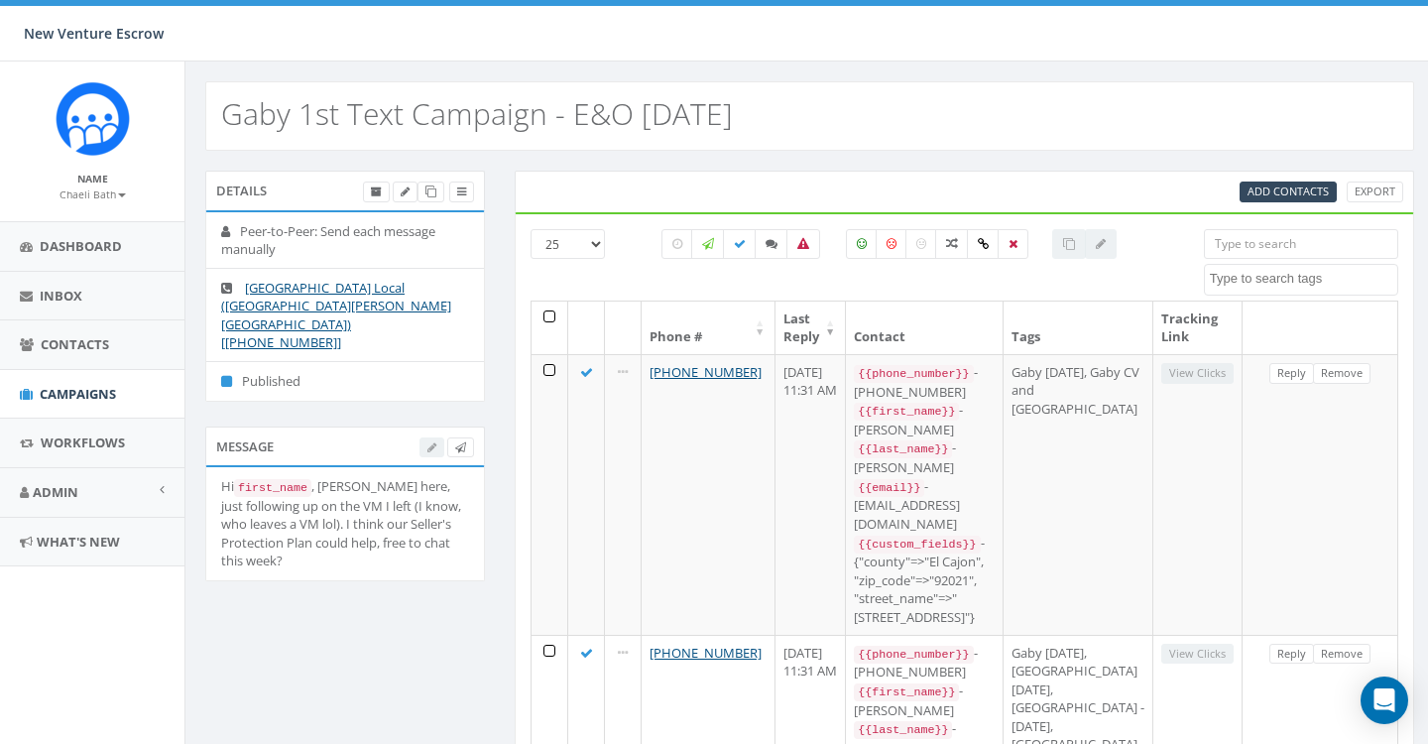
select select
click at [71, 386] on span "Campaigns" at bounding box center [78, 394] width 76 height 18
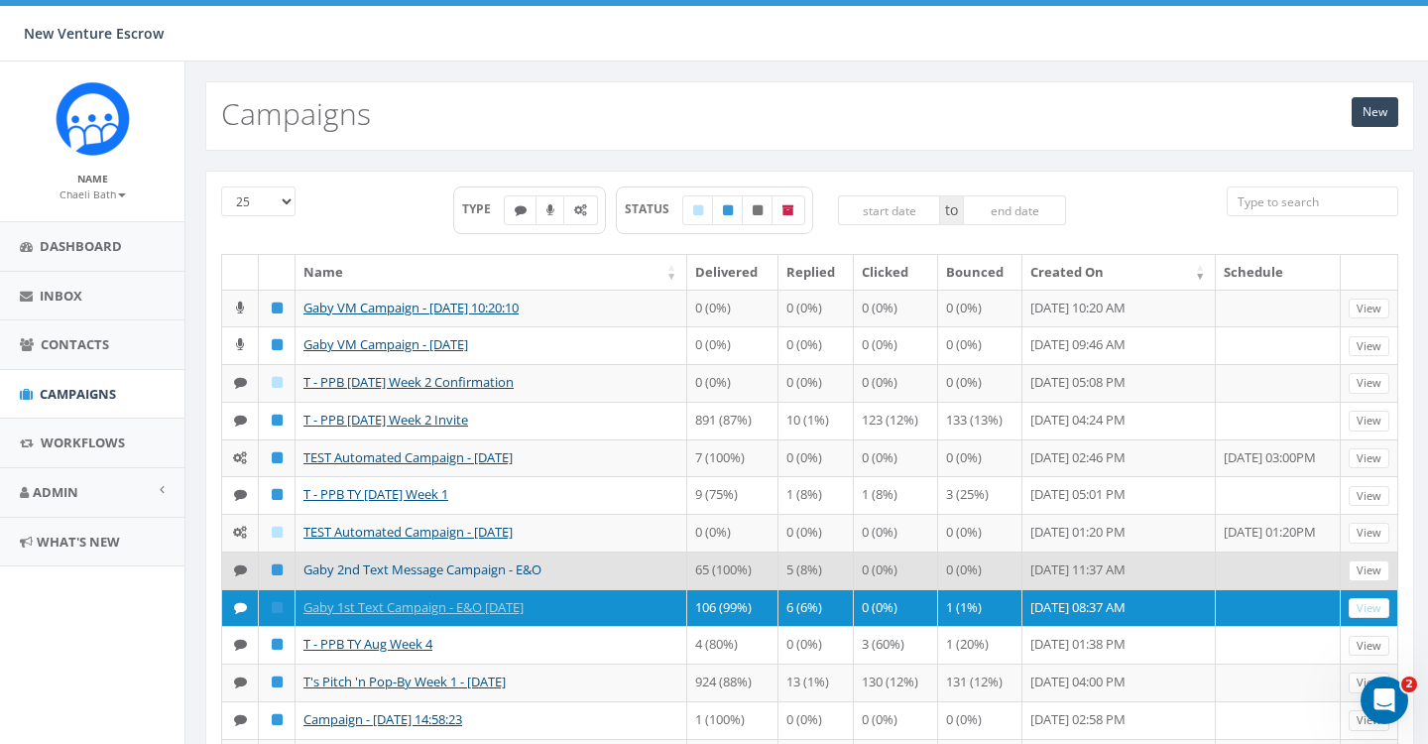
click at [376, 578] on link "Gaby 2nd Text Message Campaign - E&O" at bounding box center [422, 569] width 238 height 18
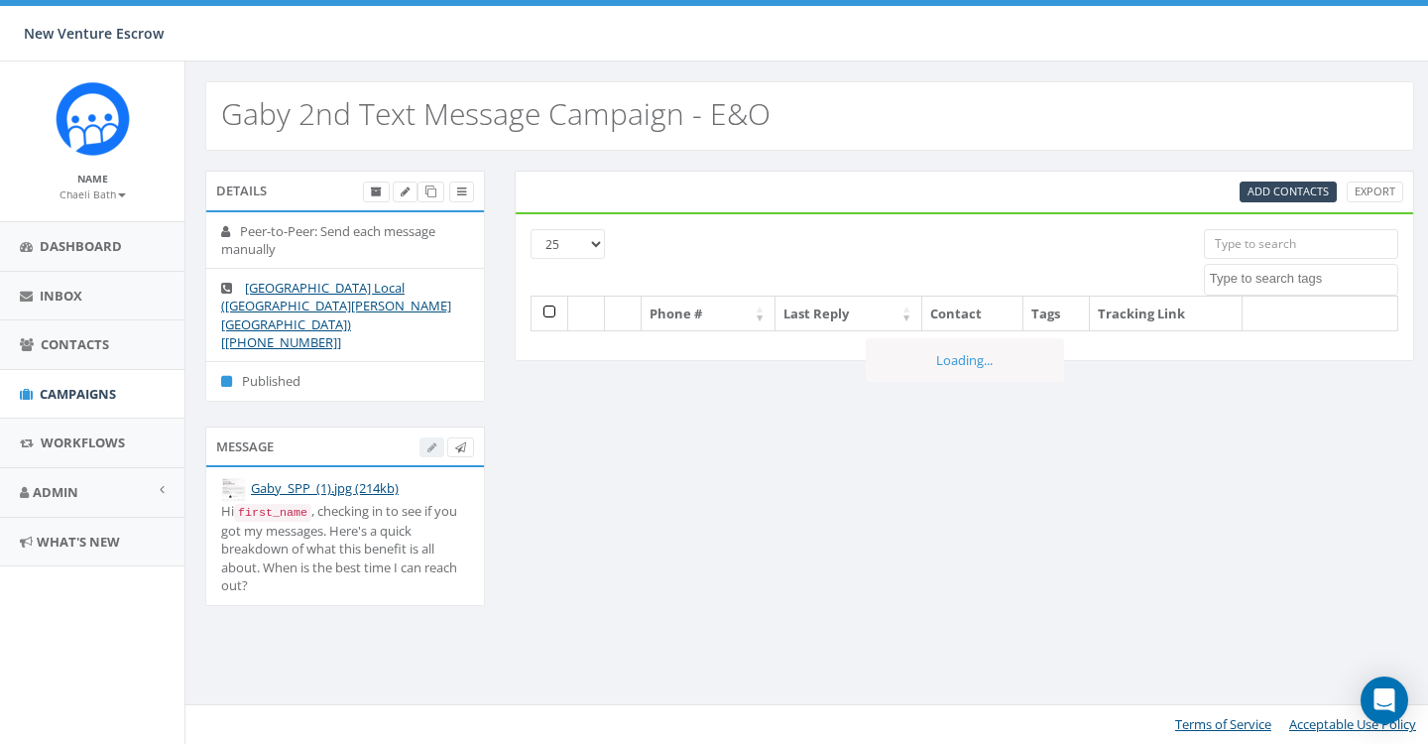
select select
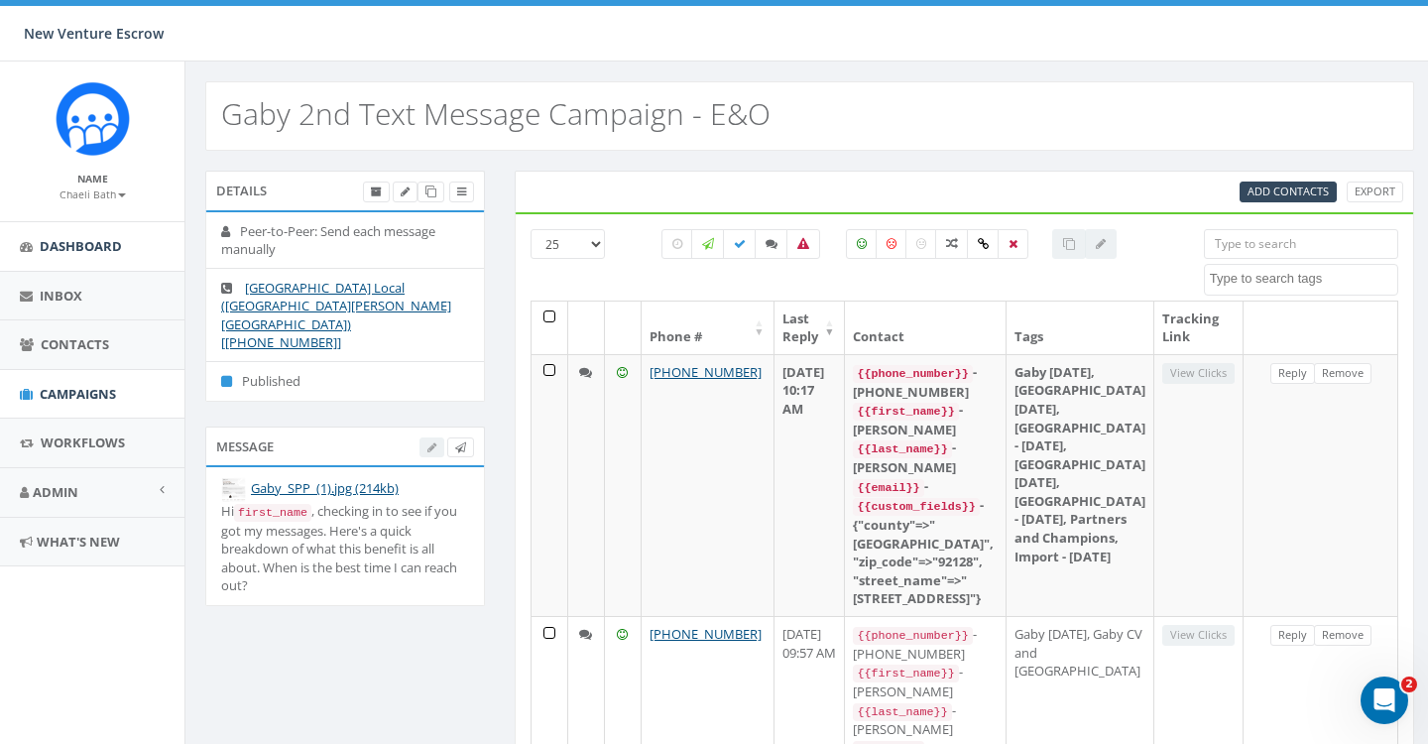
click at [49, 245] on span "Dashboard" at bounding box center [81, 246] width 82 height 18
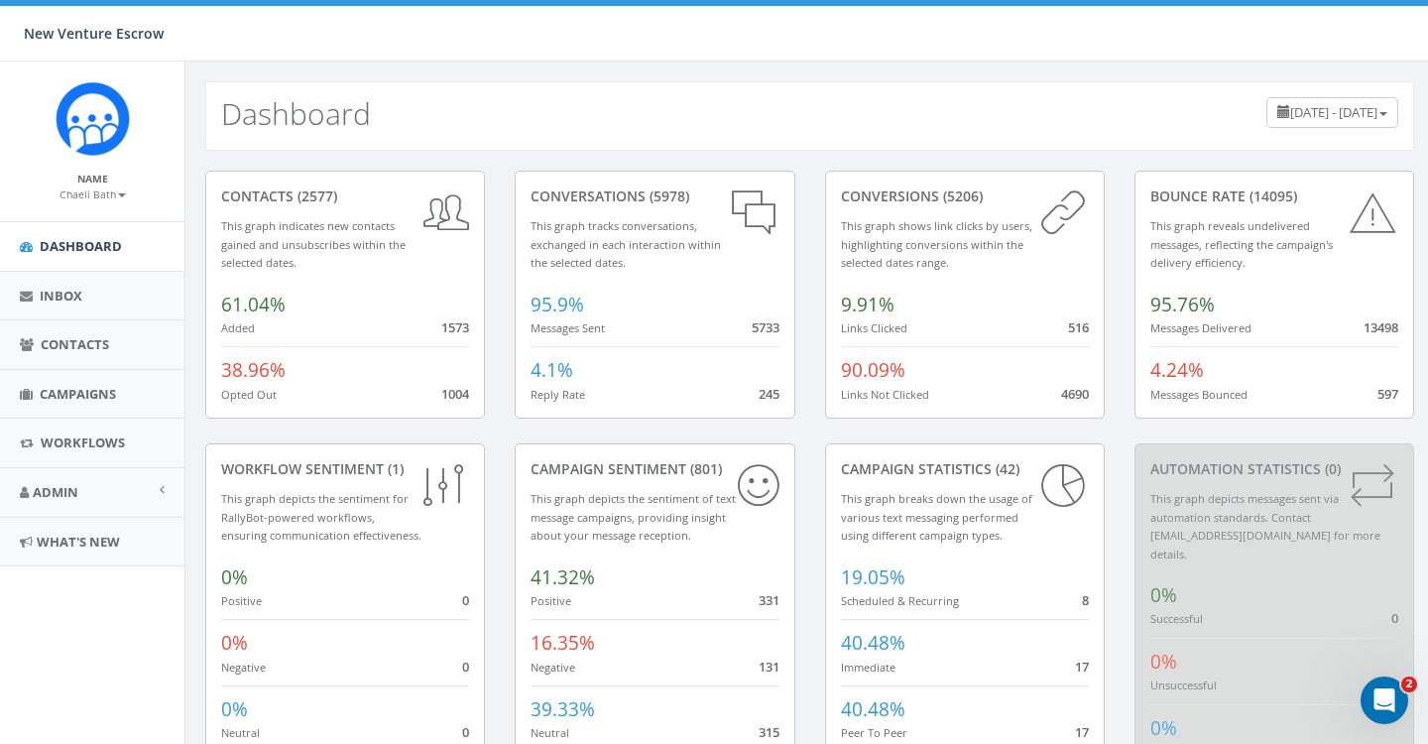
click at [99, 197] on small "Chaeli Bath" at bounding box center [93, 194] width 66 height 14
click at [78, 249] on link "Sign Out" at bounding box center [99, 249] width 157 height 25
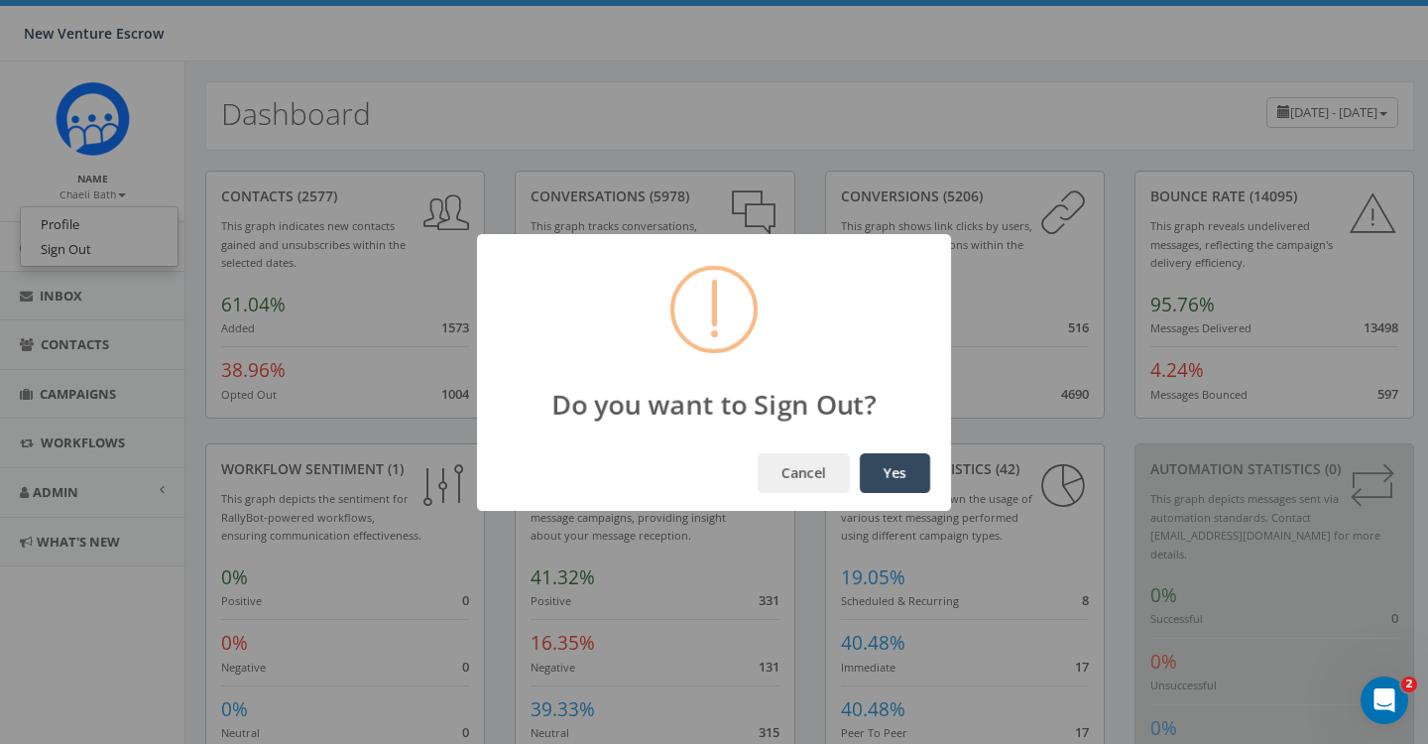
click at [891, 477] on button "Yes" at bounding box center [895, 473] width 70 height 40
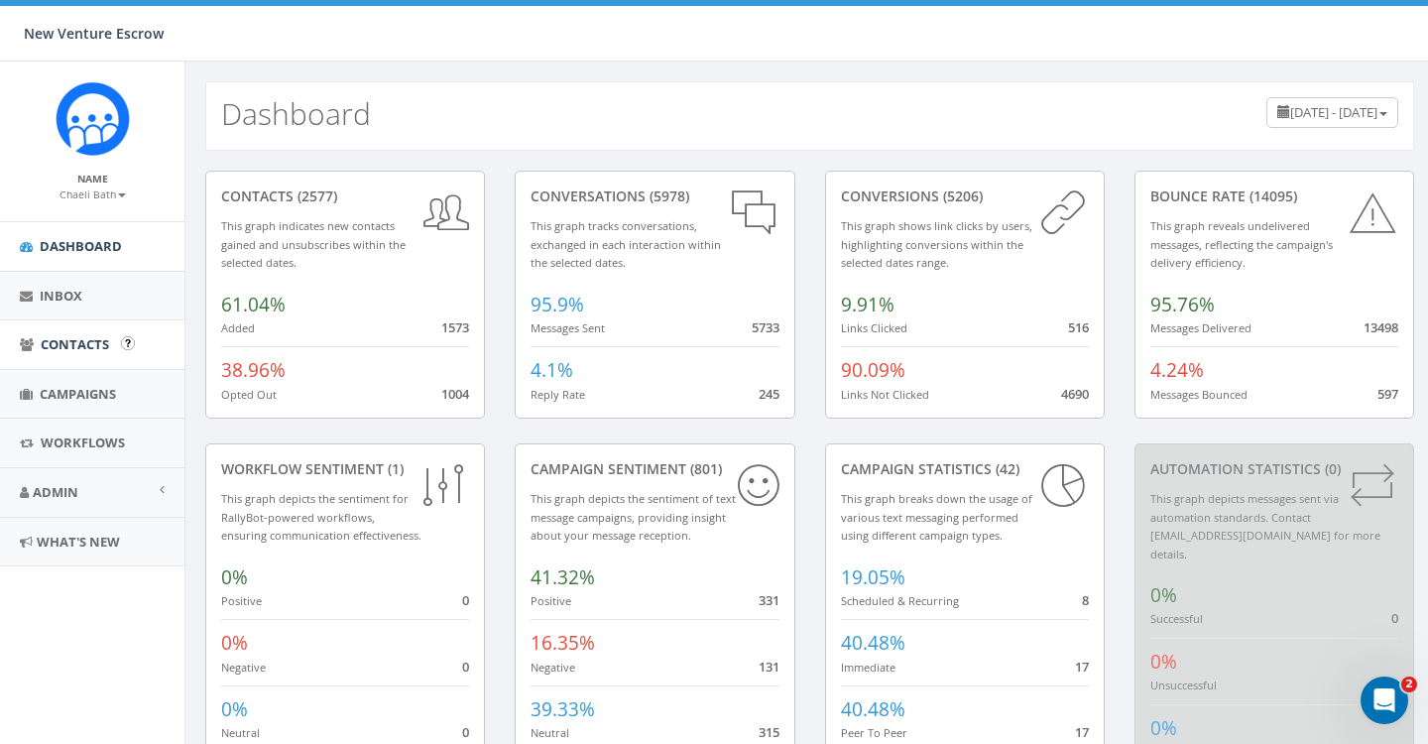
click at [60, 355] on link "Contacts" at bounding box center [92, 344] width 184 height 49
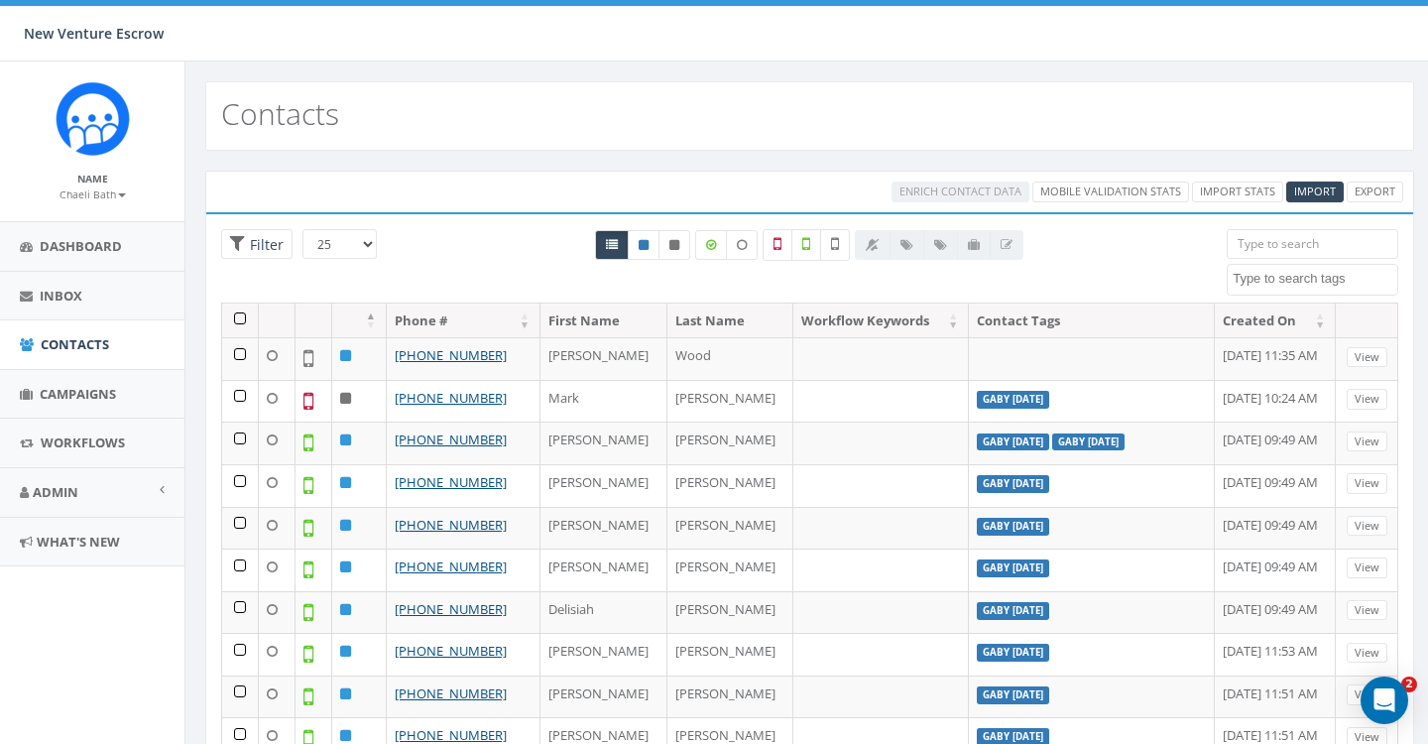
select select
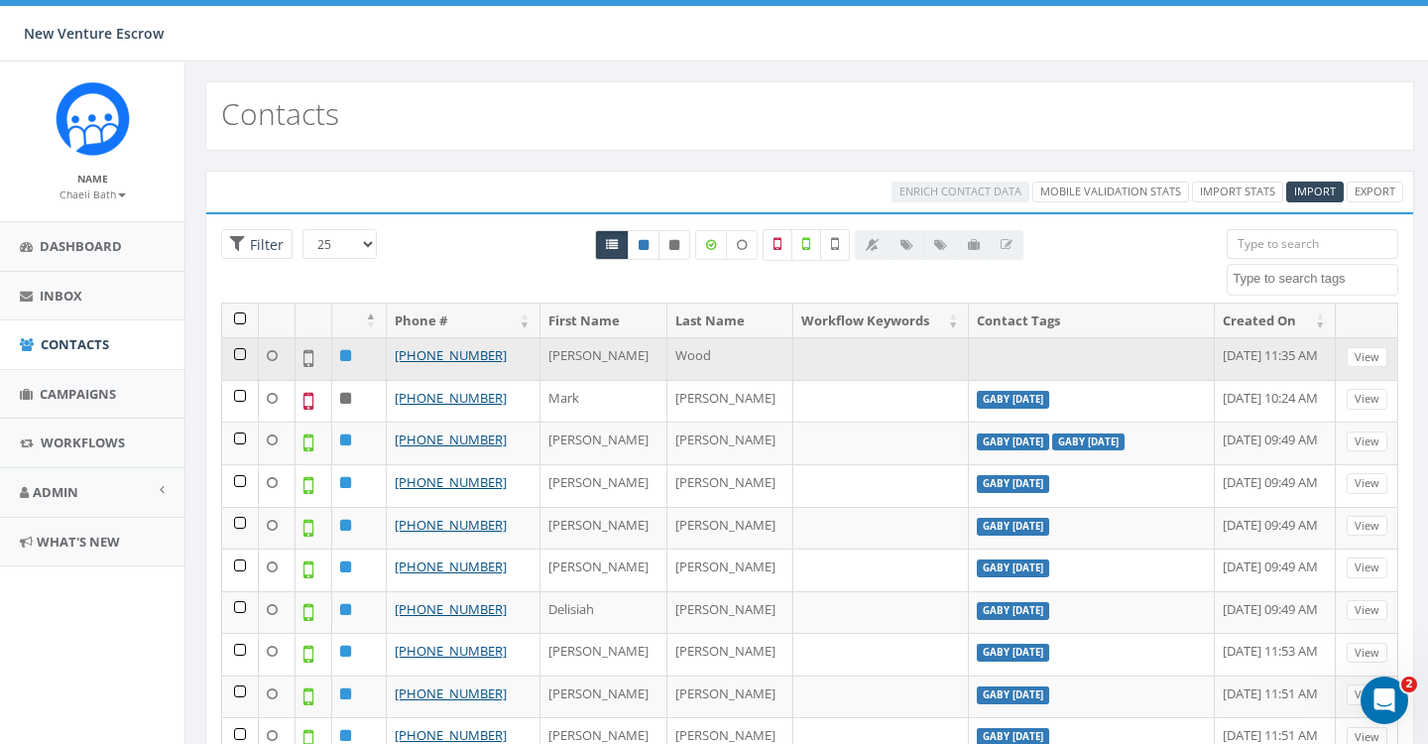
click at [244, 356] on td at bounding box center [240, 358] width 37 height 43
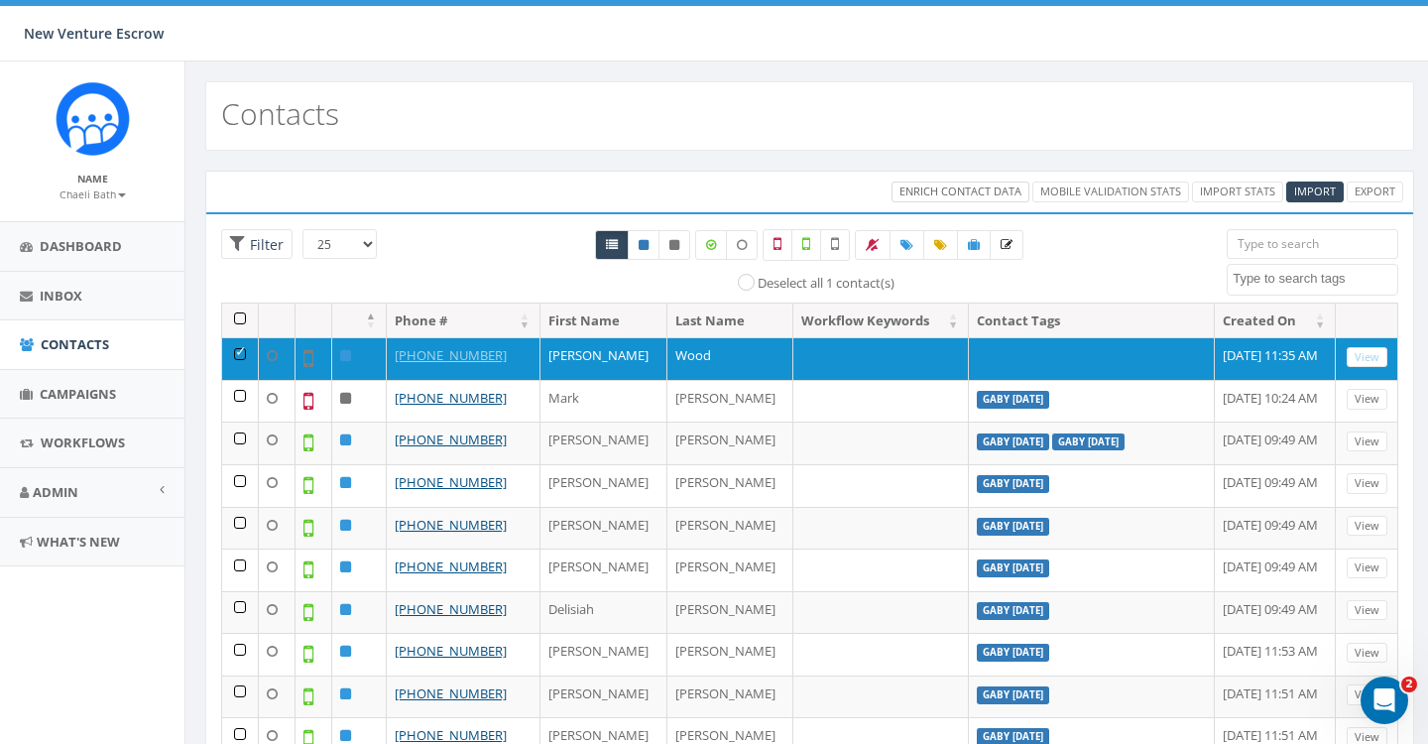
click at [957, 194] on span "Enrich Contact Data" at bounding box center [961, 190] width 122 height 15
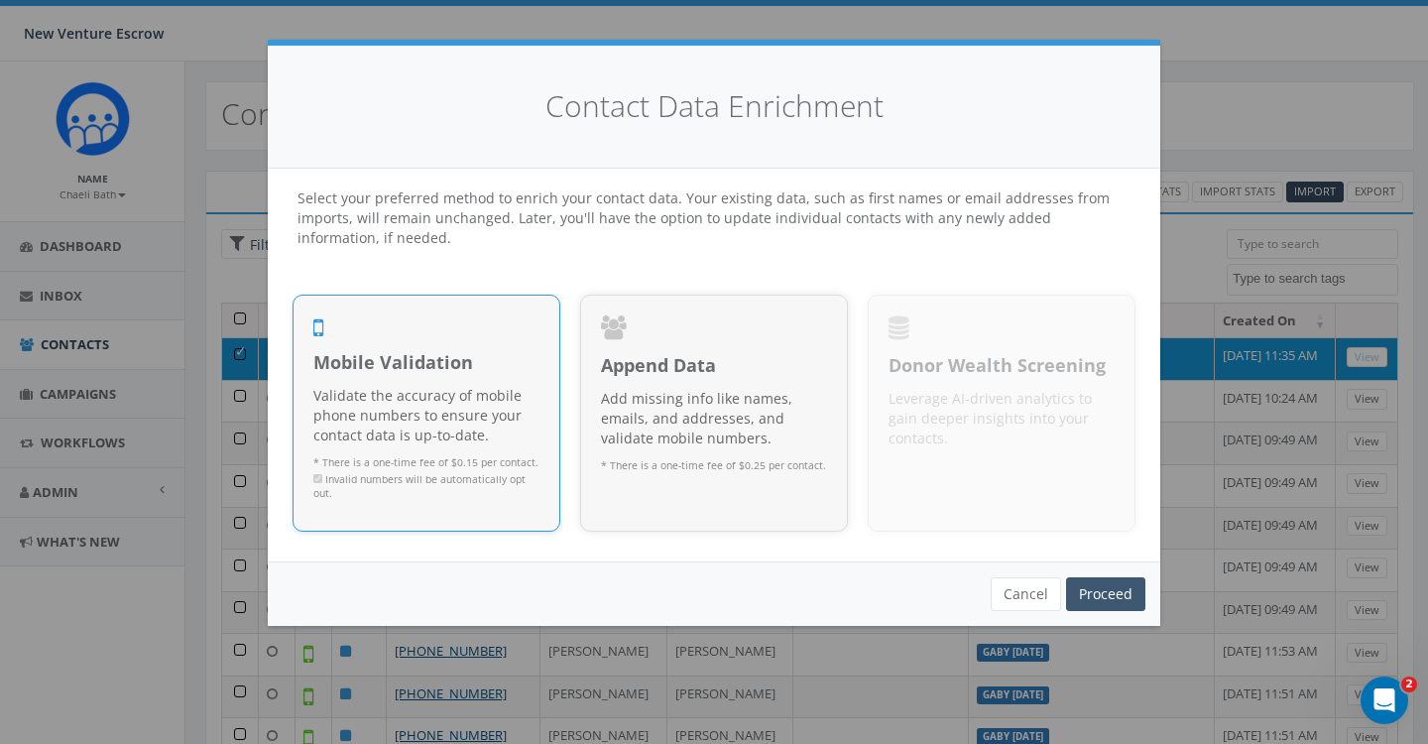
click at [1127, 587] on link "Proceed" at bounding box center [1105, 594] width 79 height 34
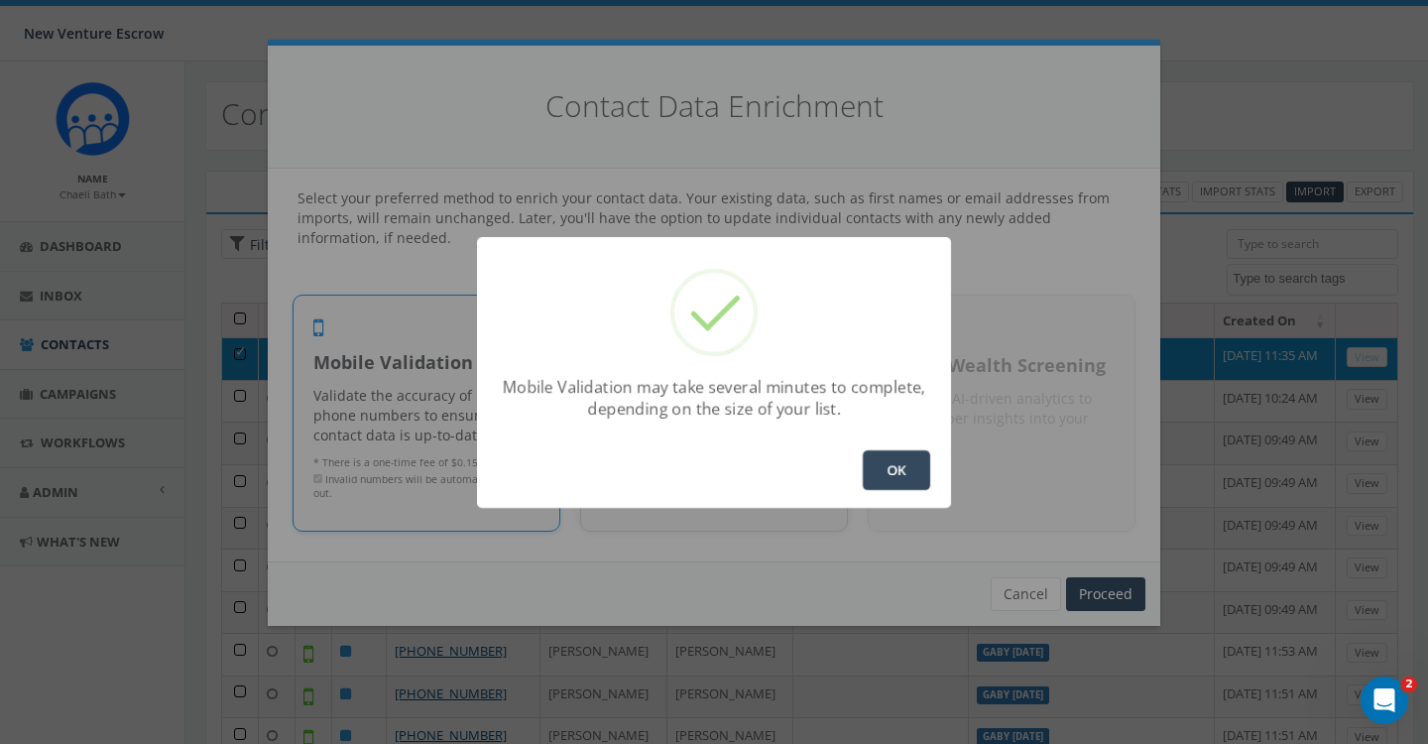
click at [905, 462] on button "OK" at bounding box center [896, 470] width 67 height 40
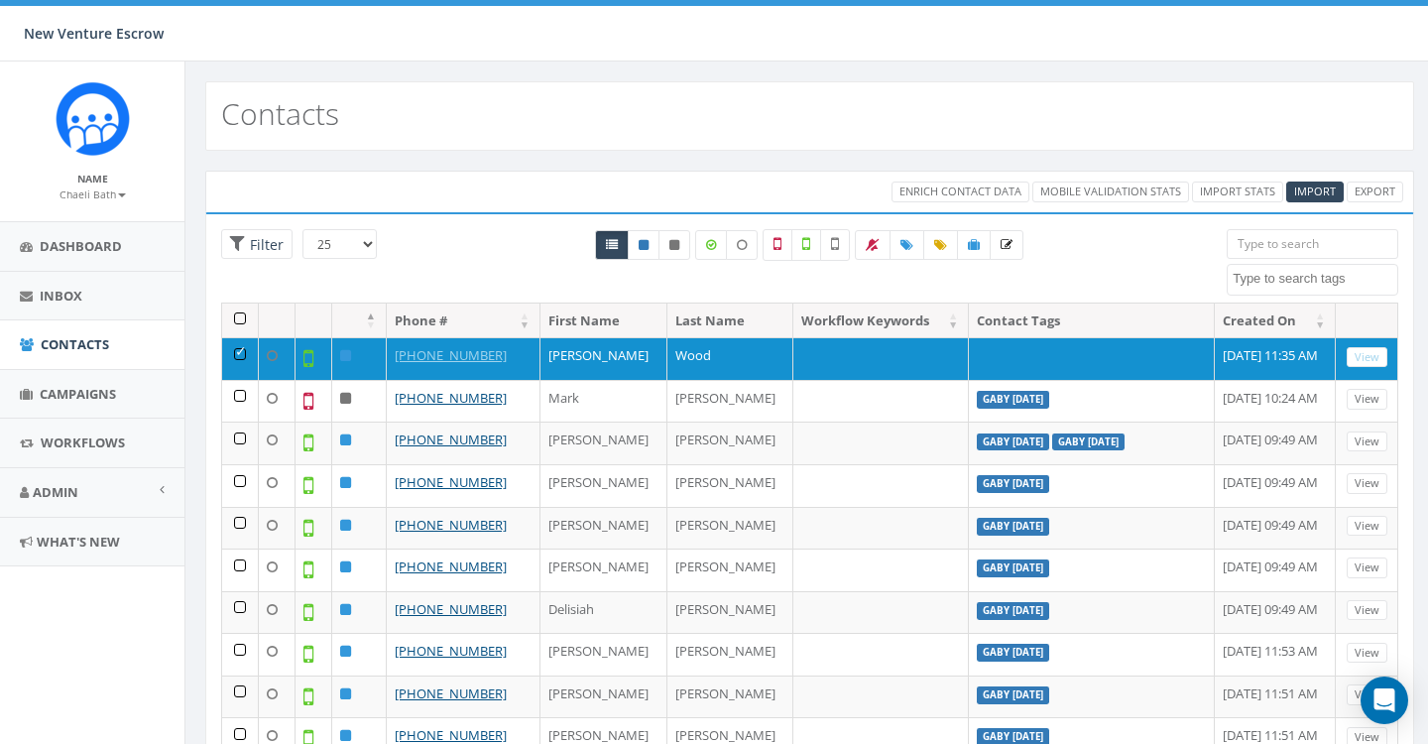
select select
click at [94, 195] on small "Chaeli Bath" at bounding box center [93, 194] width 66 height 14
click at [81, 245] on link "Sign Out" at bounding box center [99, 249] width 157 height 25
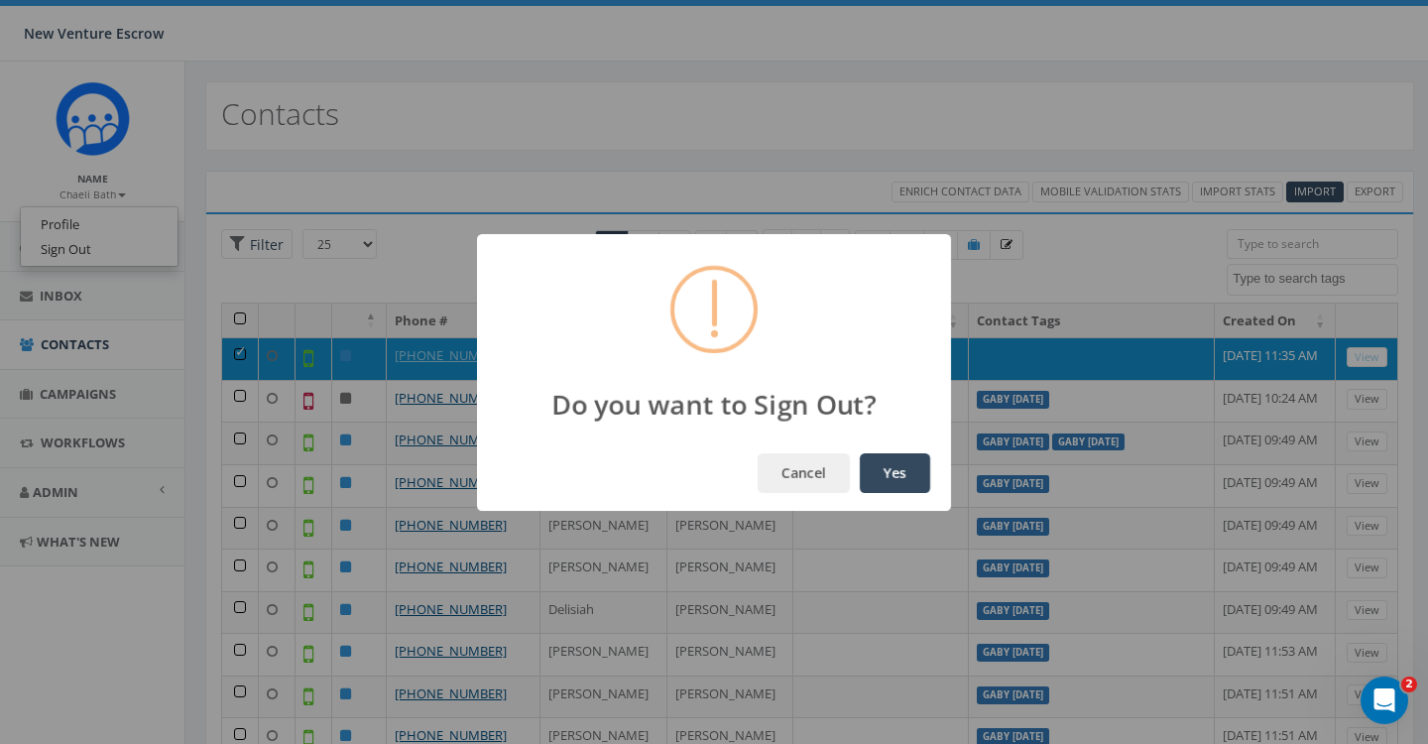
click at [891, 481] on button "Yes" at bounding box center [895, 473] width 70 height 40
